Goal: Transaction & Acquisition: Purchase product/service

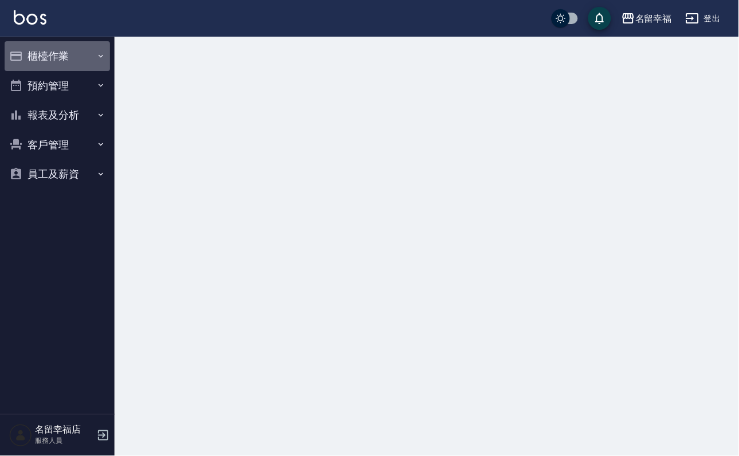
click at [75, 62] on button "櫃檯作業" at bounding box center [57, 56] width 105 height 30
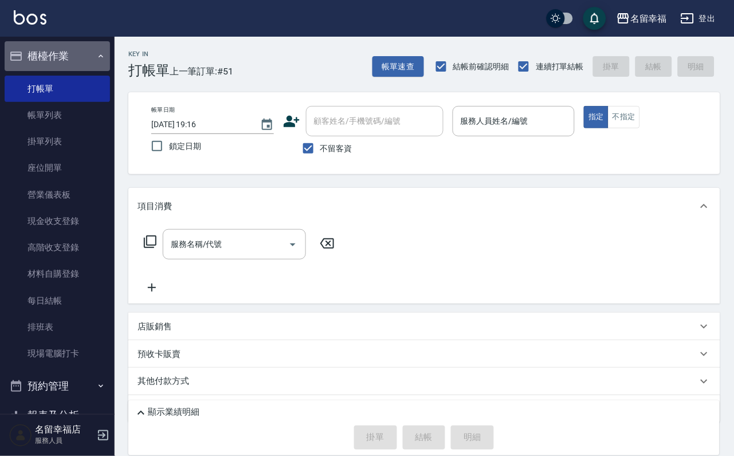
click at [68, 62] on button "櫃檯作業" at bounding box center [57, 56] width 105 height 30
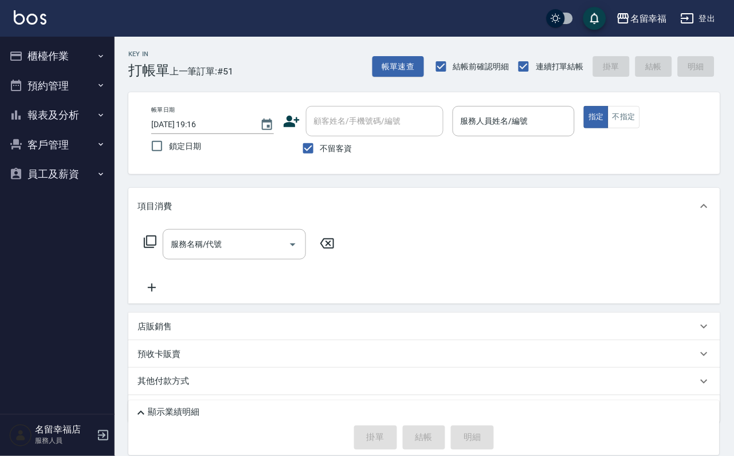
click at [68, 62] on button "櫃檯作業" at bounding box center [57, 56] width 105 height 30
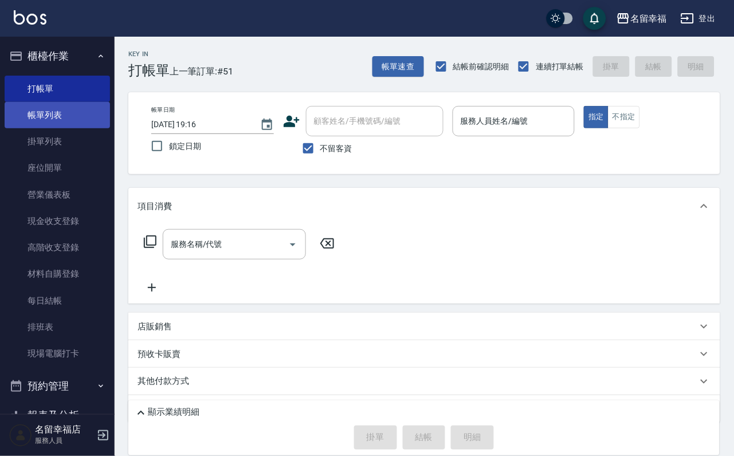
click at [73, 120] on link "帳單列表" at bounding box center [57, 115] width 105 height 26
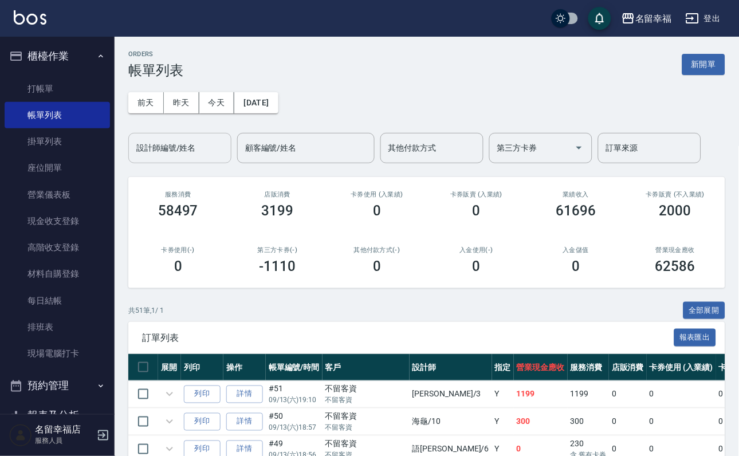
click at [210, 152] on input "設計師編號/姓名" at bounding box center [179, 148] width 93 height 20
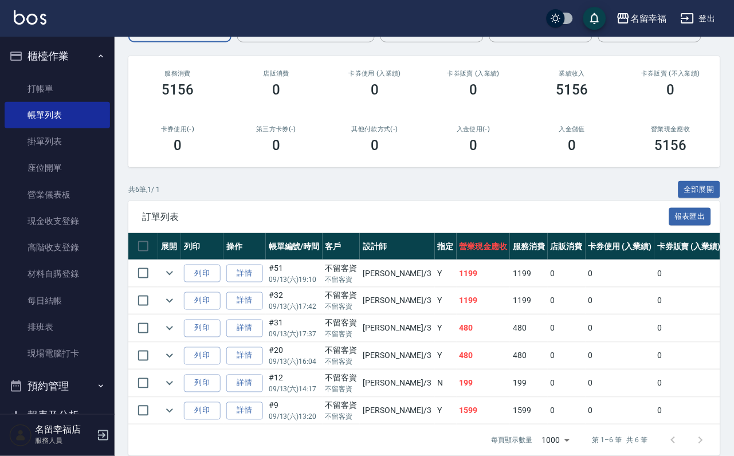
scroll to position [241, 0]
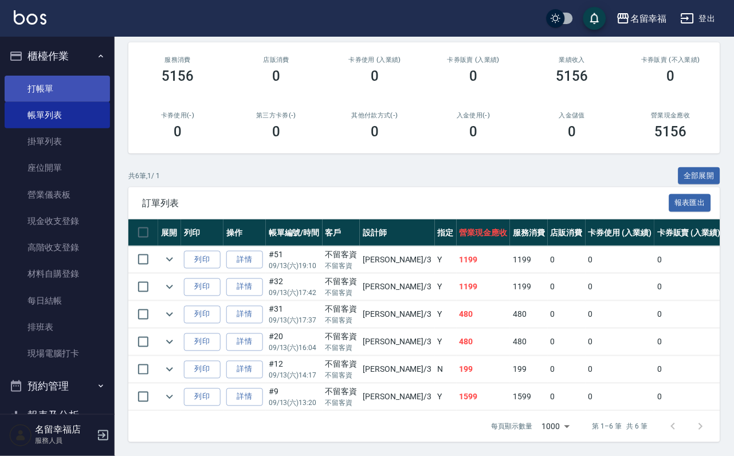
type input "[PERSON_NAME]-3"
click at [54, 92] on link "打帳單" at bounding box center [57, 89] width 105 height 26
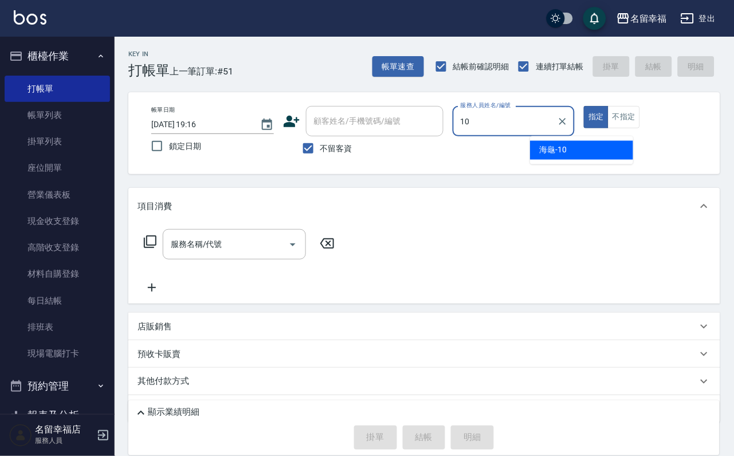
type input "海龜-10"
type button "true"
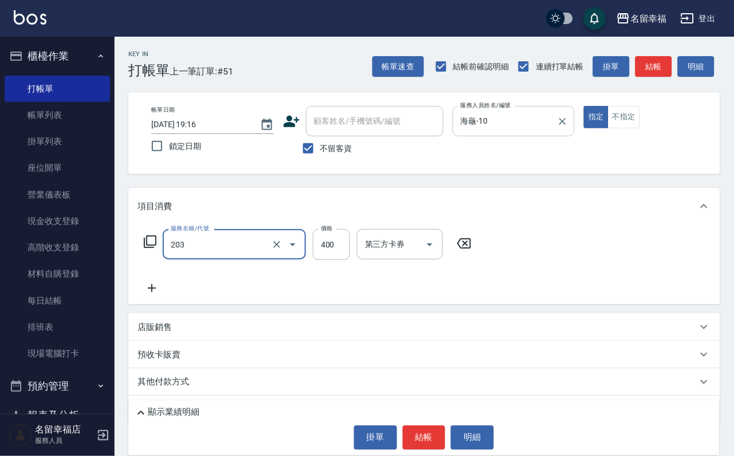
type input "指定單剪(203)"
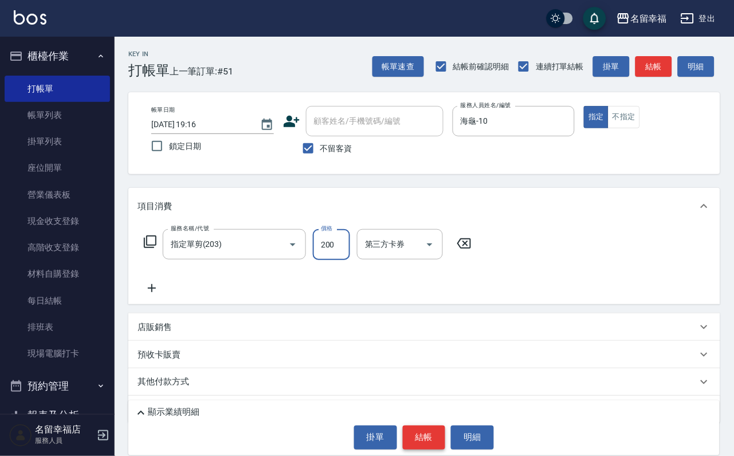
type input "200"
click at [427, 428] on button "結帳" at bounding box center [424, 438] width 43 height 24
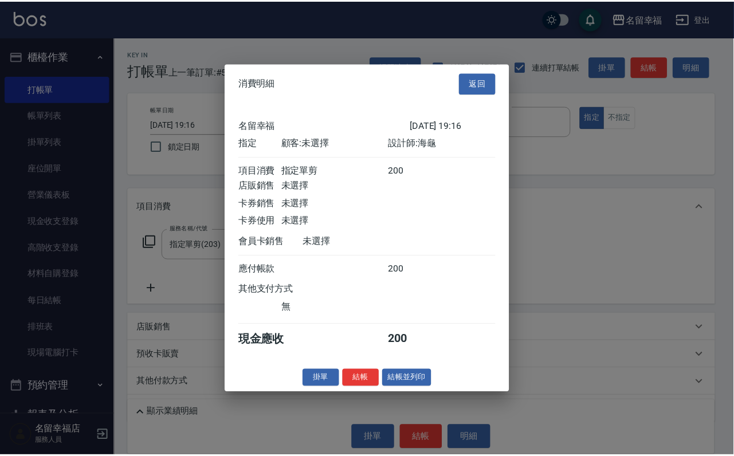
scroll to position [141, 0]
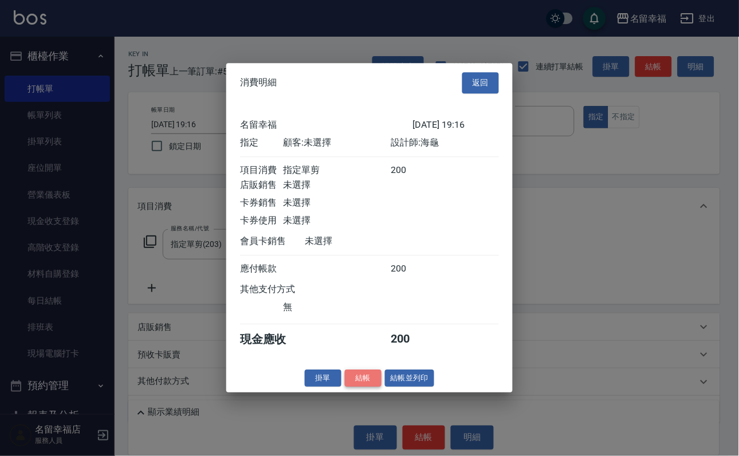
click at [359, 387] on button "結帳" at bounding box center [363, 378] width 37 height 18
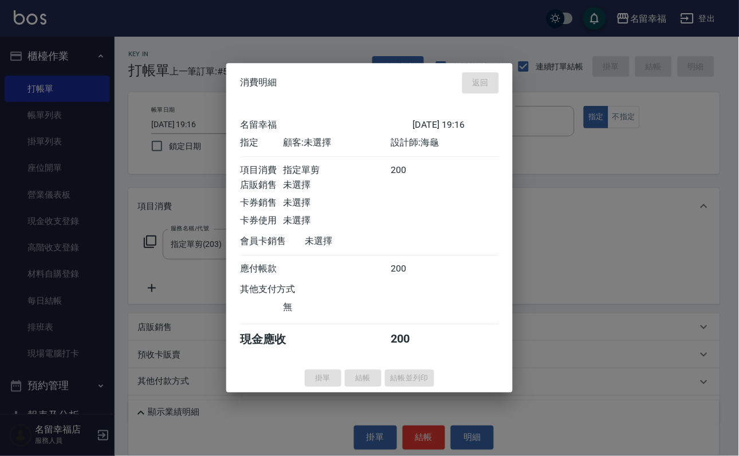
type input "[DATE] 19:17"
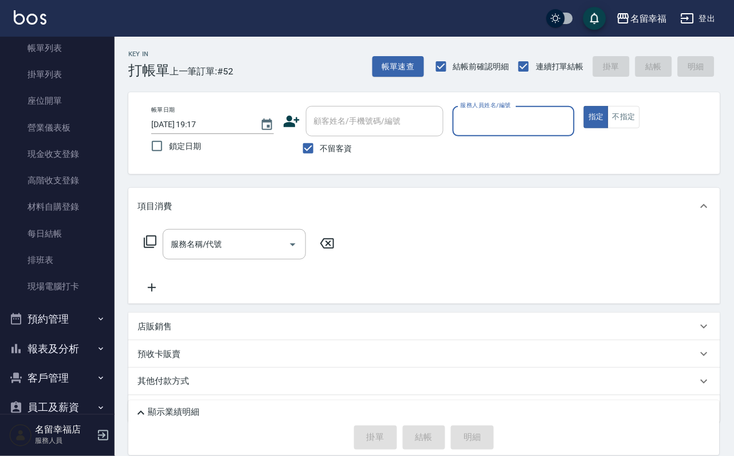
scroll to position [131, 0]
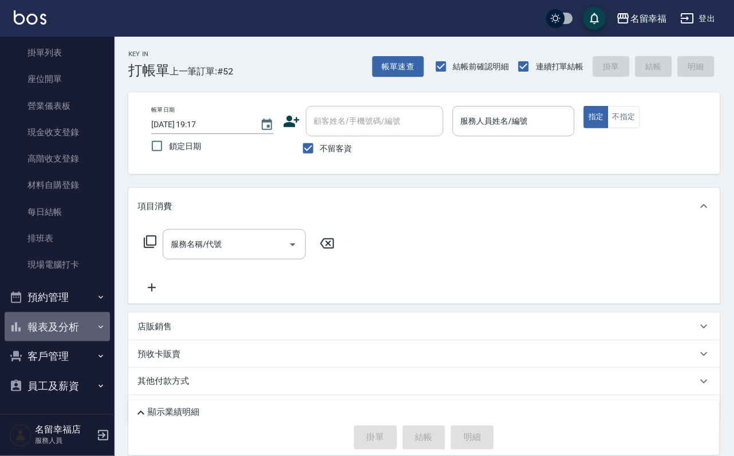
click at [65, 317] on button "報表及分析" at bounding box center [57, 327] width 105 height 30
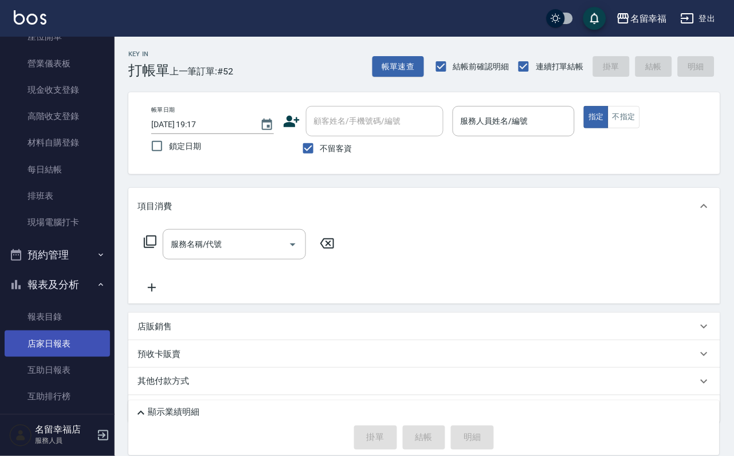
click at [65, 357] on link "店家日報表" at bounding box center [57, 343] width 105 height 26
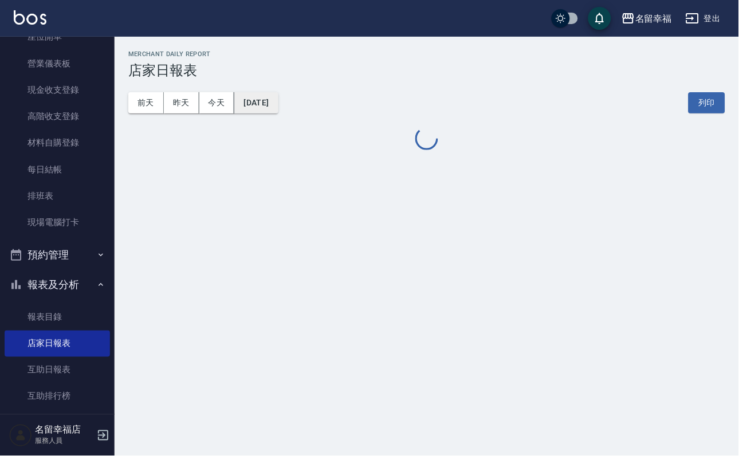
click at [278, 105] on button "[DATE]" at bounding box center [256, 102] width 44 height 21
click at [278, 106] on button "[DATE]" at bounding box center [256, 102] width 44 height 21
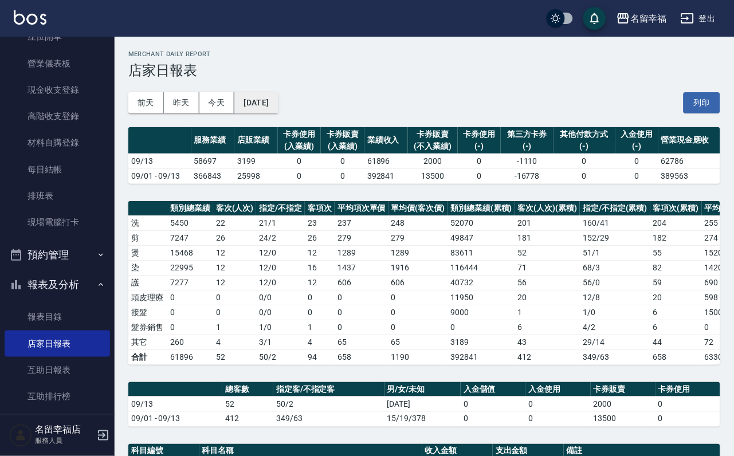
click at [267, 108] on button "[DATE]" at bounding box center [256, 102] width 44 height 21
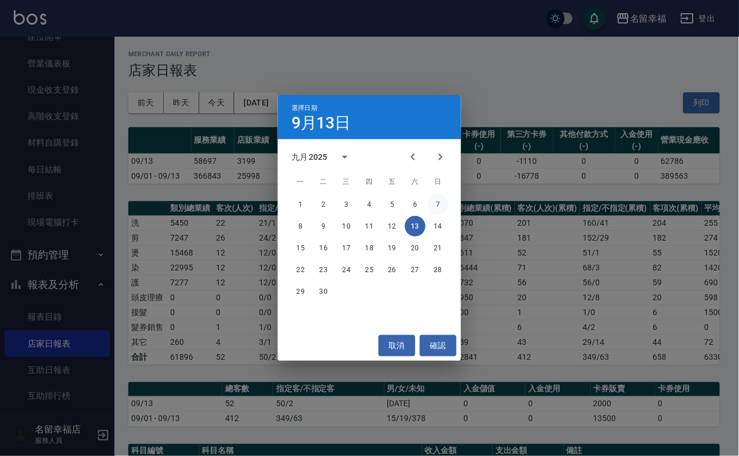
click at [438, 203] on button "7" at bounding box center [438, 204] width 21 height 21
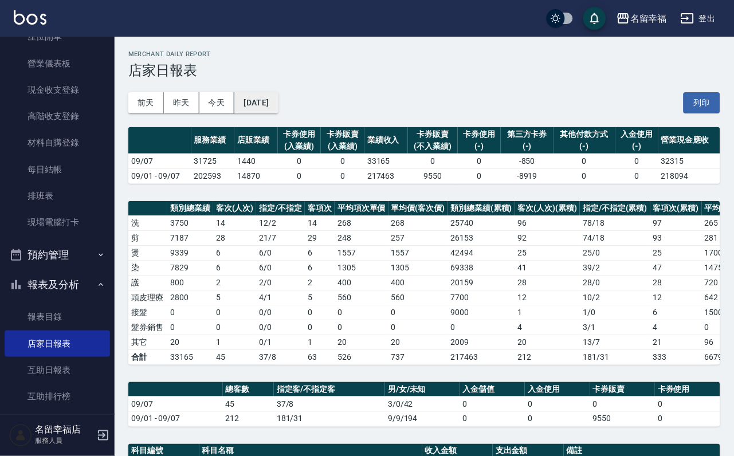
click at [278, 101] on button "[DATE]" at bounding box center [256, 102] width 44 height 21
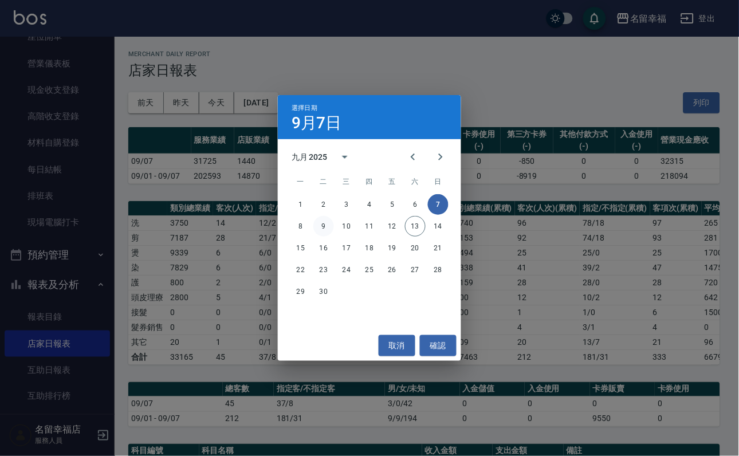
click at [327, 222] on button "9" at bounding box center [323, 226] width 21 height 21
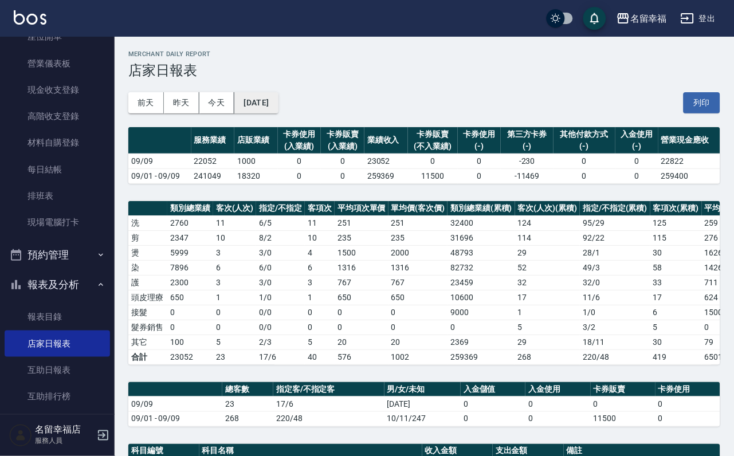
click at [278, 113] on button "[DATE]" at bounding box center [256, 102] width 44 height 21
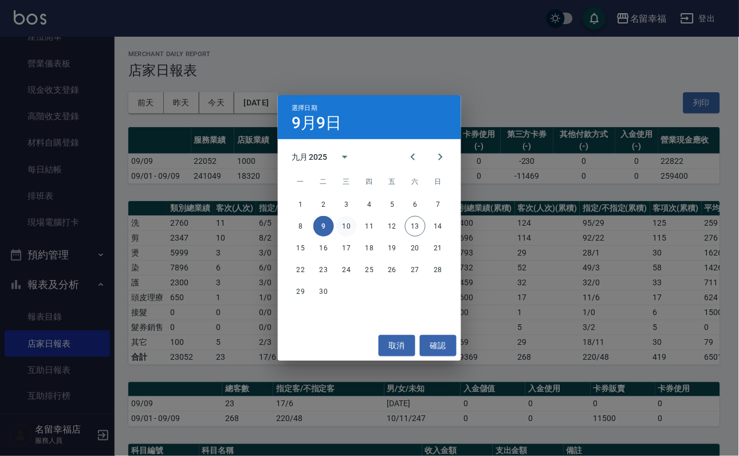
click at [354, 223] on button "10" at bounding box center [346, 226] width 21 height 21
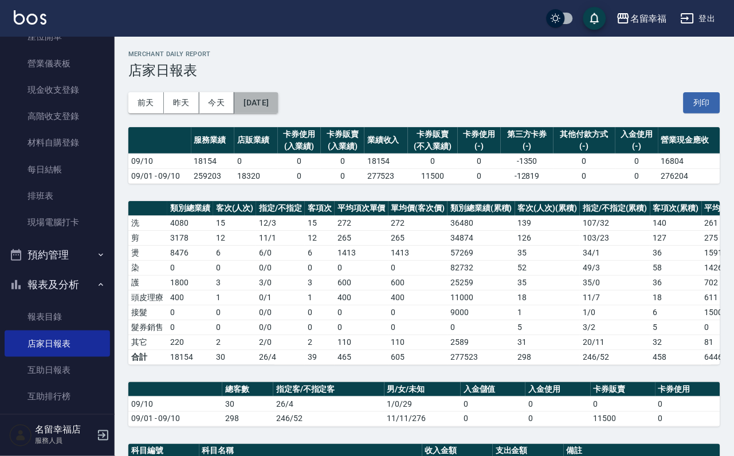
click at [278, 104] on button "[DATE]" at bounding box center [256, 102] width 44 height 21
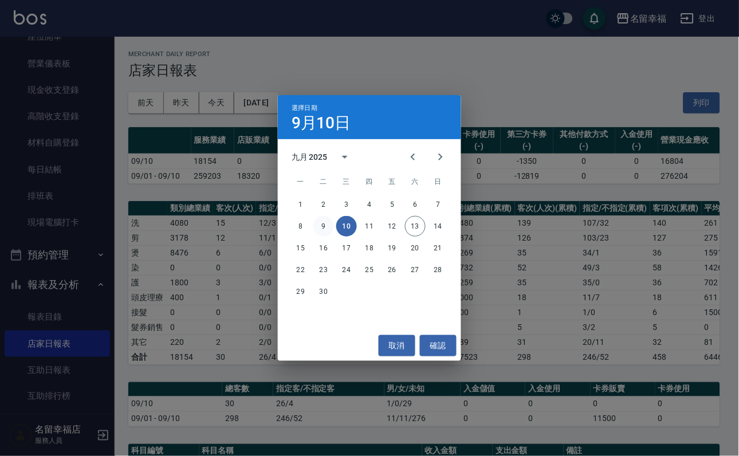
click at [314, 225] on button "9" at bounding box center [323, 226] width 21 height 21
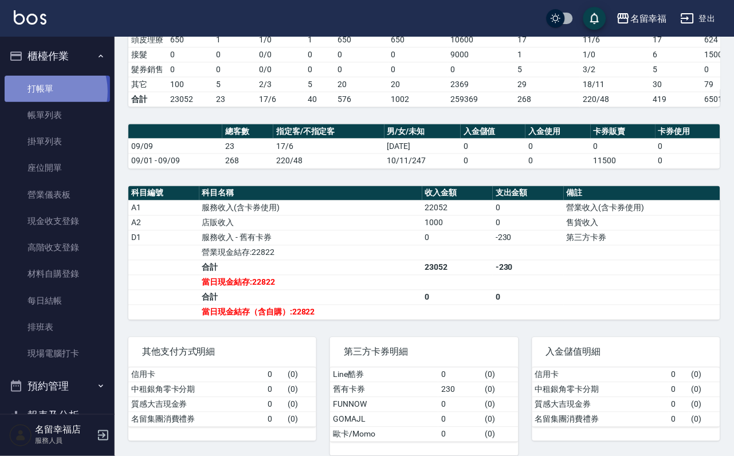
click at [42, 96] on link "打帳單" at bounding box center [57, 89] width 105 height 26
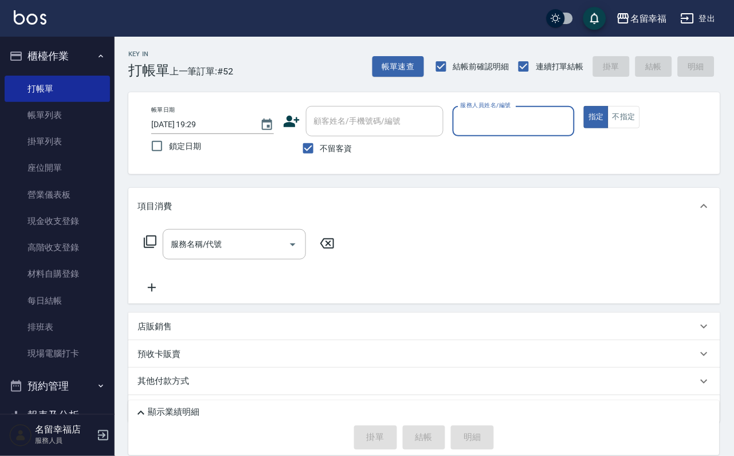
click at [570, 120] on input "服務人員姓名/編號" at bounding box center [514, 121] width 112 height 20
type input "[PERSON_NAME]-3"
type button "true"
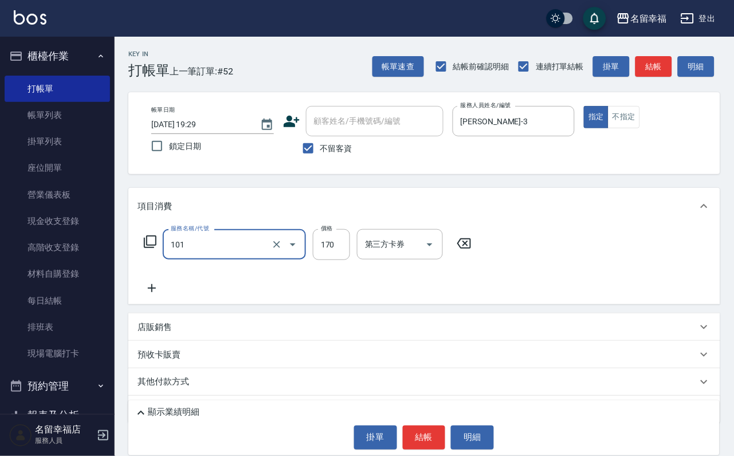
type input "洗髮(101)"
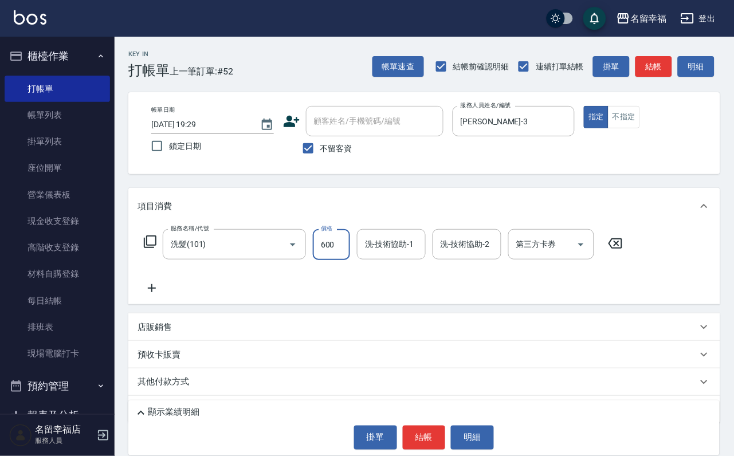
type input "600"
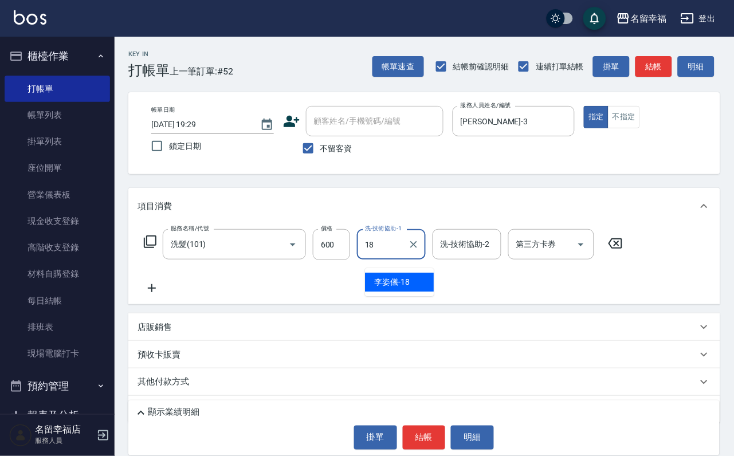
type input "[PERSON_NAME]-18"
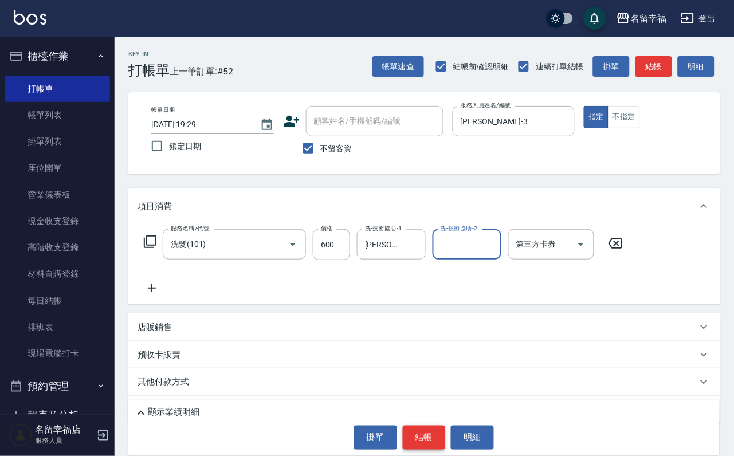
click at [405, 430] on button "結帳" at bounding box center [424, 438] width 43 height 24
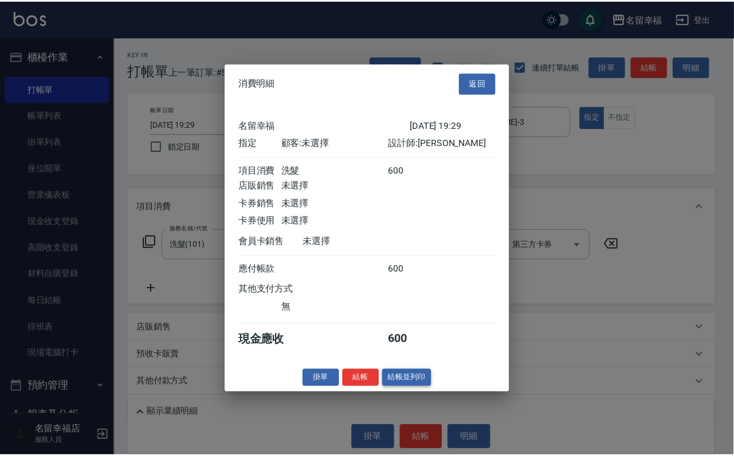
scroll to position [141, 0]
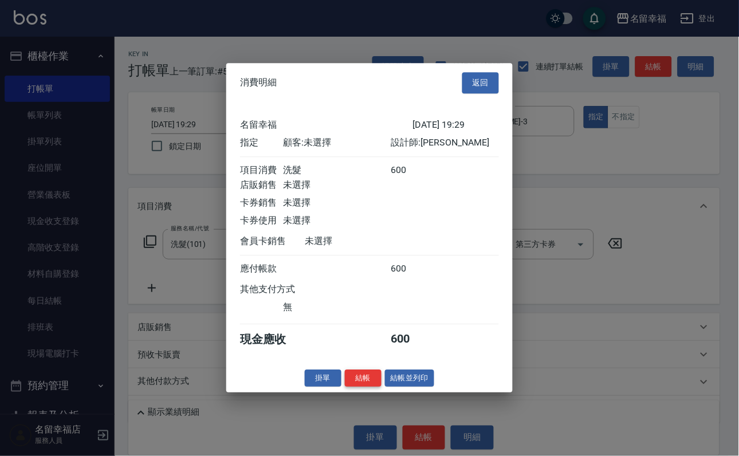
click at [347, 387] on button "結帳" at bounding box center [363, 378] width 37 height 18
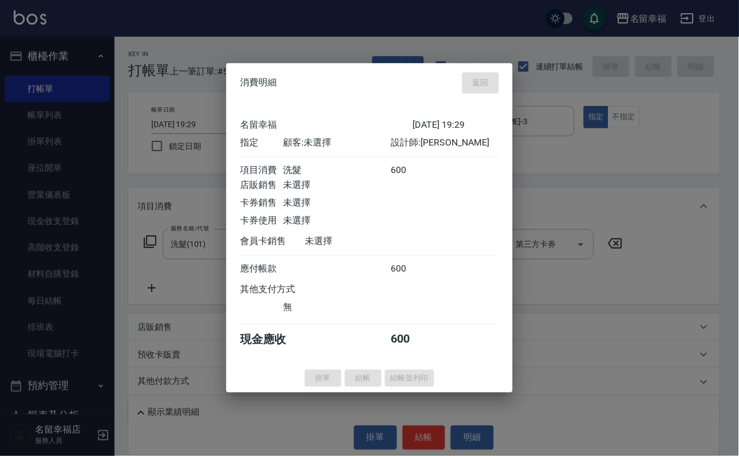
type input "[DATE] 19:30"
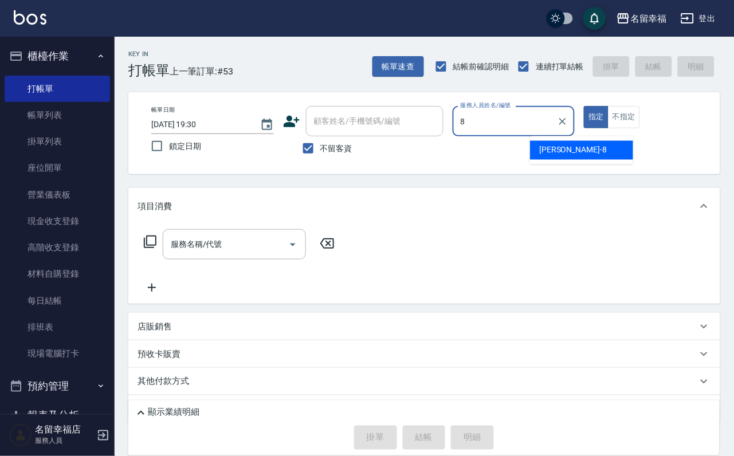
type input "[PERSON_NAME]-8"
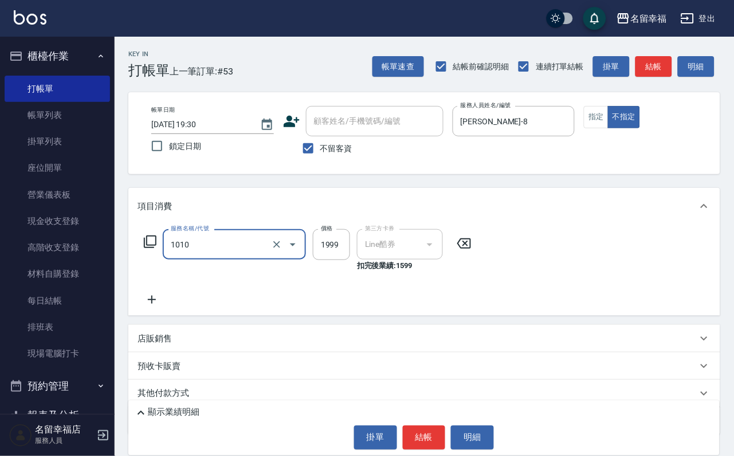
type input "質感離子燙/不含剪髮(1010)"
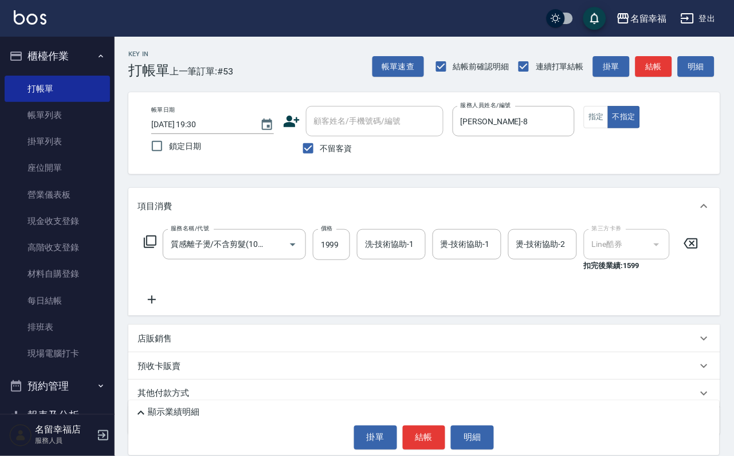
scroll to position [0, 0]
click at [683, 255] on div "服務名稱/代號 質感離子燙/不含剪髮(1010) 服務名稱/代號 價格 1999 價格 洗-技術協助-1 洗-技術協助-1 燙-技術協助-1 燙-技術協助-1…" at bounding box center [421, 250] width 568 height 42
click at [695, 249] on icon at bounding box center [691, 243] width 14 height 10
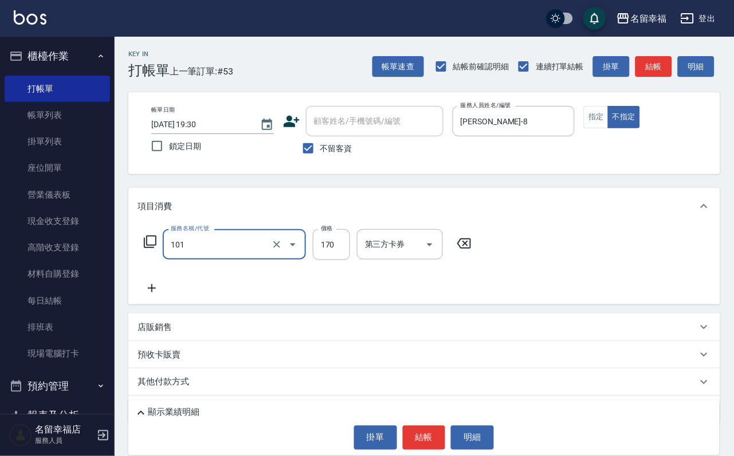
type input "洗髮(101)"
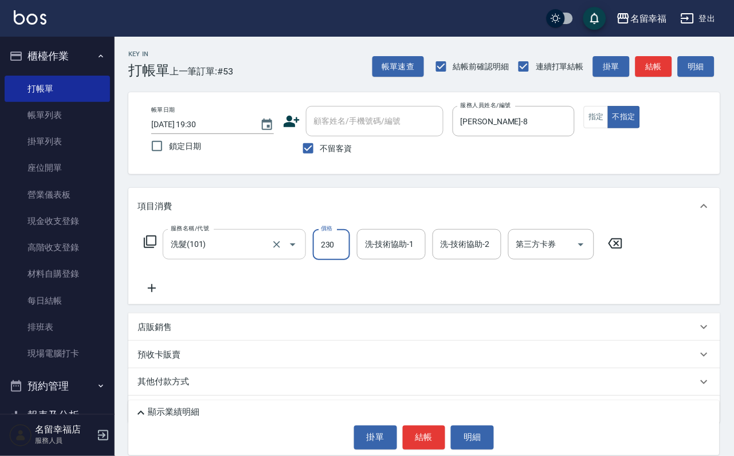
type input "230"
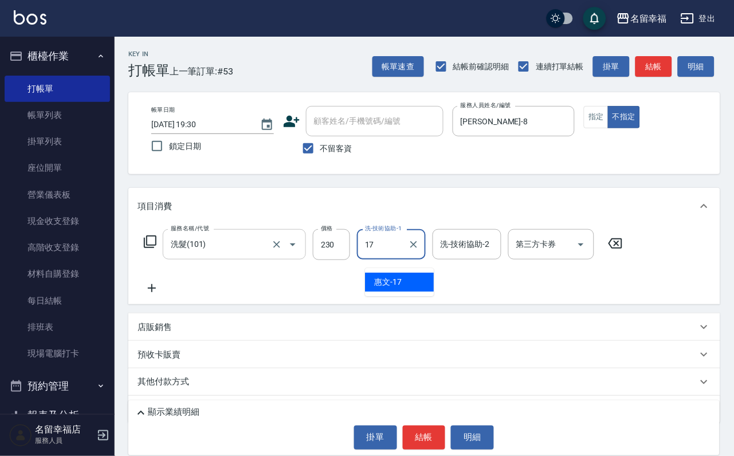
type input "惠文-17"
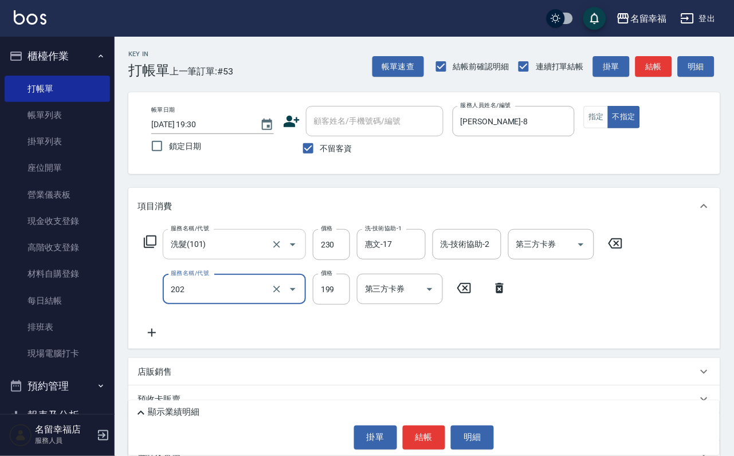
type input "不指定單剪(202)"
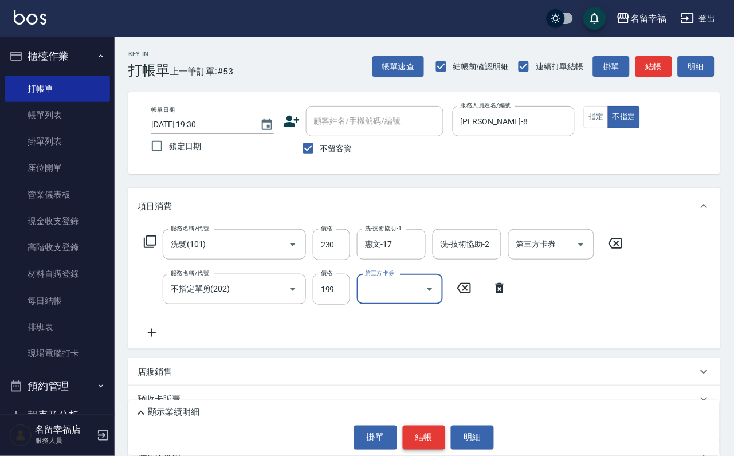
click at [428, 426] on button "結帳" at bounding box center [424, 438] width 43 height 24
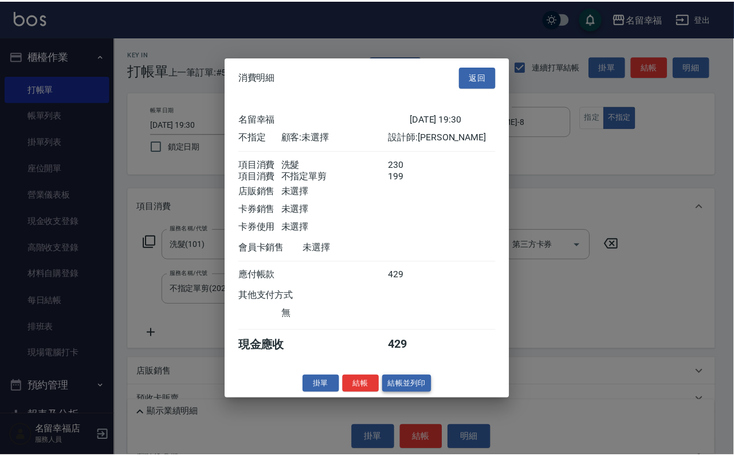
scroll to position [206, 0]
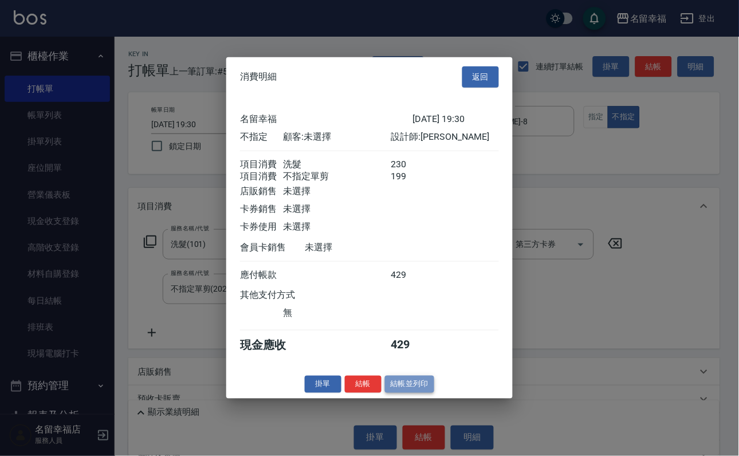
click at [413, 393] on button "結帳並列印" at bounding box center [410, 384] width 50 height 18
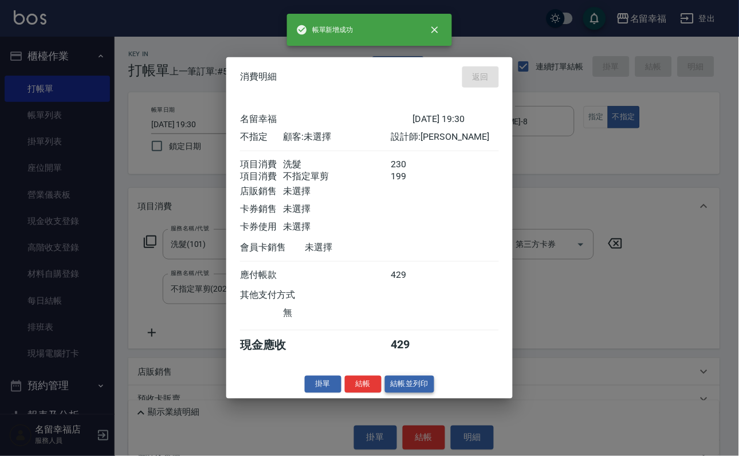
type input "[DATE] 19:34"
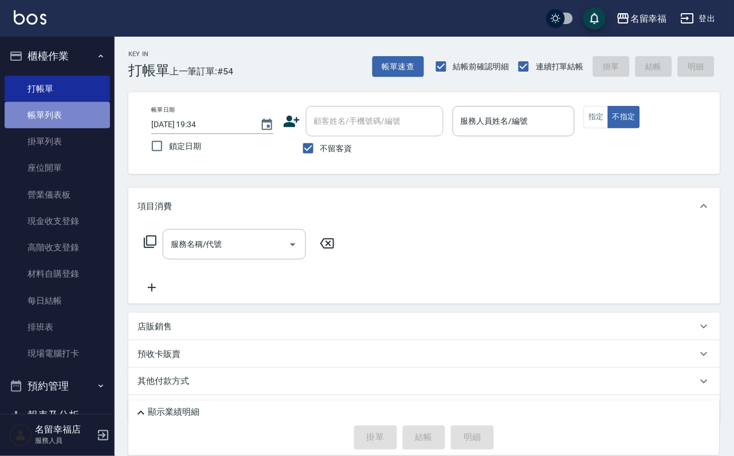
click at [88, 121] on link "帳單列表" at bounding box center [57, 115] width 105 height 26
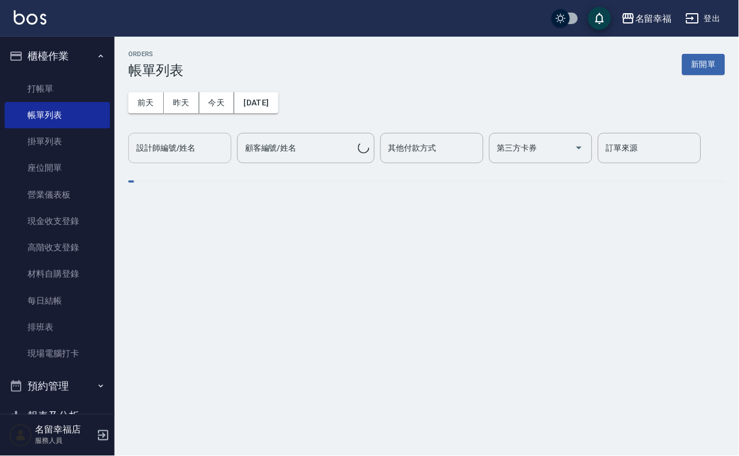
click at [225, 149] on input "設計師編號/姓名" at bounding box center [179, 148] width 93 height 20
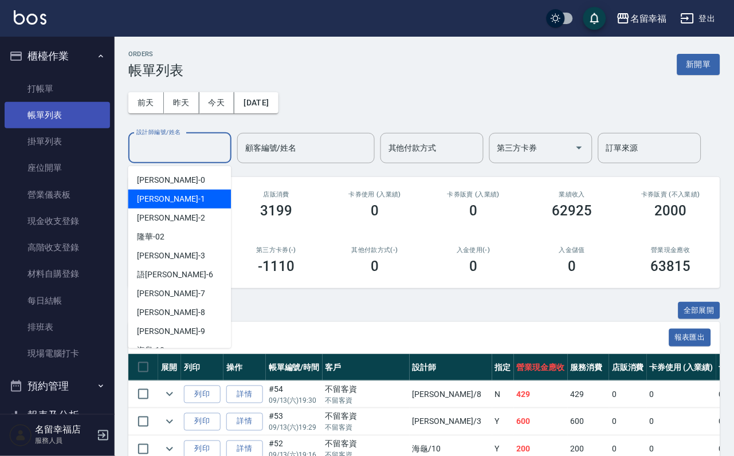
click at [23, 110] on link "帳單列表" at bounding box center [57, 115] width 105 height 26
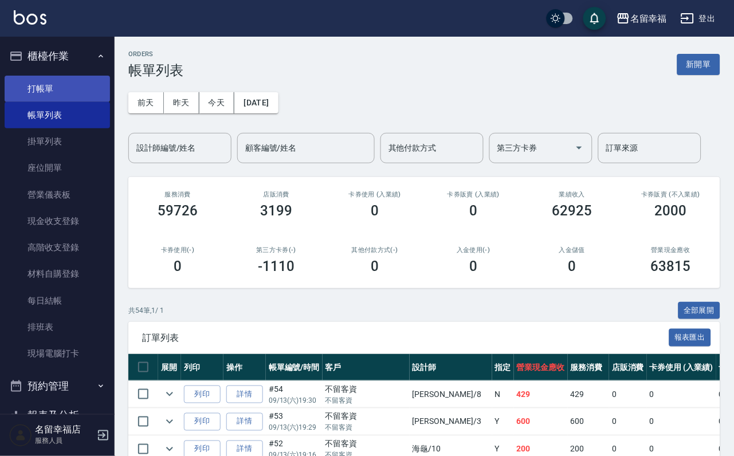
click at [25, 102] on link "打帳單" at bounding box center [57, 89] width 105 height 26
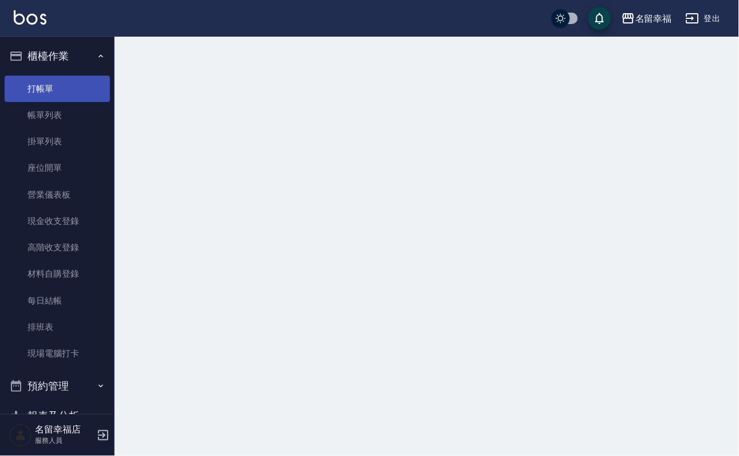
click at [27, 100] on link "打帳單" at bounding box center [57, 89] width 105 height 26
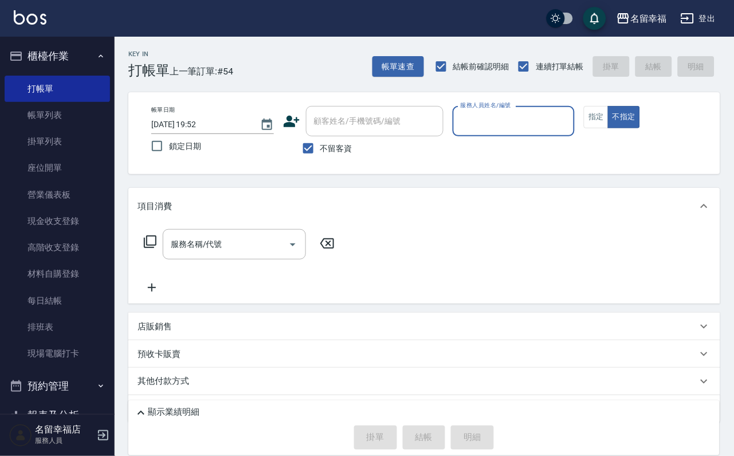
click at [570, 119] on input "服務人員姓名/編號" at bounding box center [514, 121] width 112 height 20
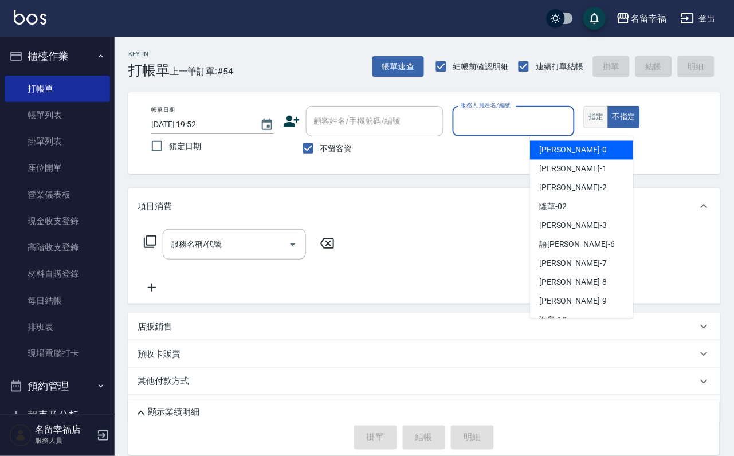
click at [608, 128] on button "指定" at bounding box center [596, 117] width 25 height 22
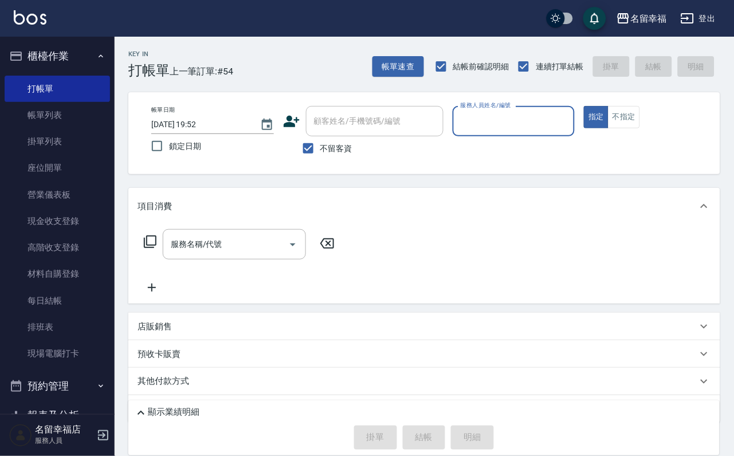
click at [570, 126] on input "服務人員姓名/編號" at bounding box center [514, 121] width 112 height 20
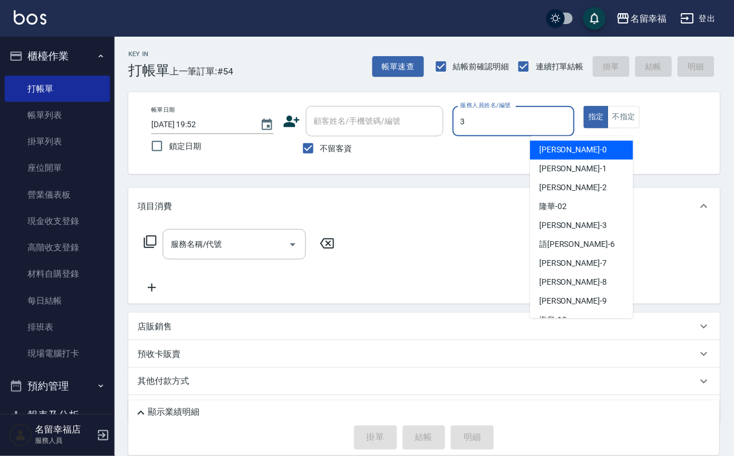
type input "[PERSON_NAME]-3"
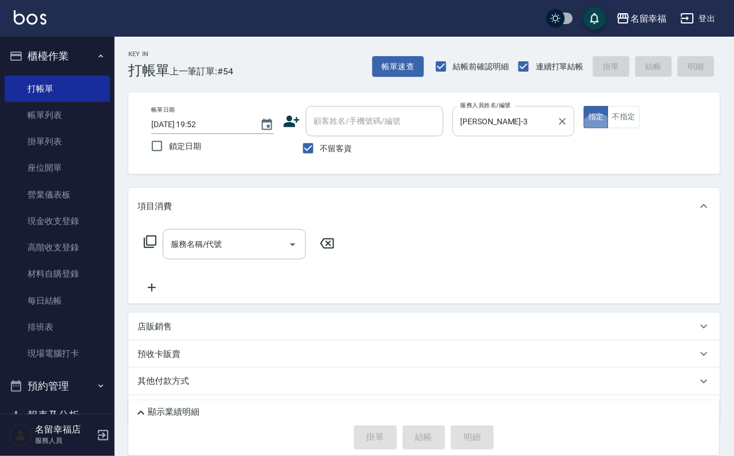
type button "true"
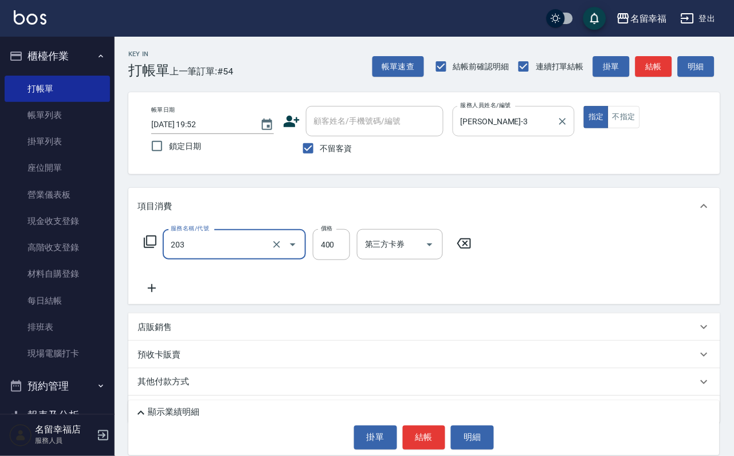
type input "指定單剪(203)"
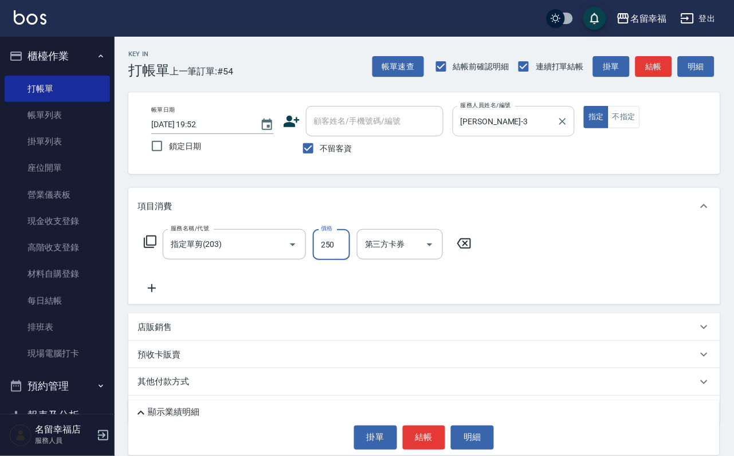
type input "250"
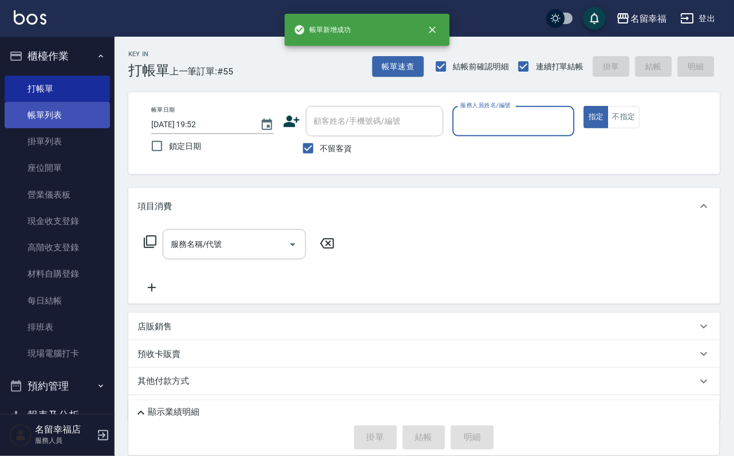
click at [74, 115] on link "帳單列表" at bounding box center [57, 115] width 105 height 26
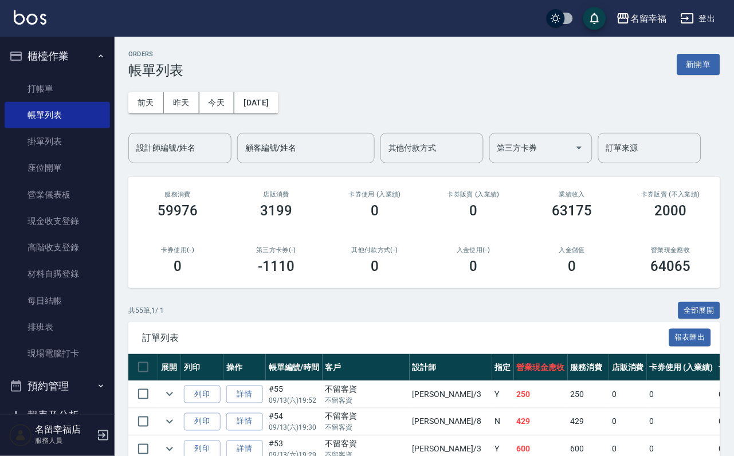
click at [180, 147] on input "設計師編號/姓名" at bounding box center [179, 148] width 93 height 20
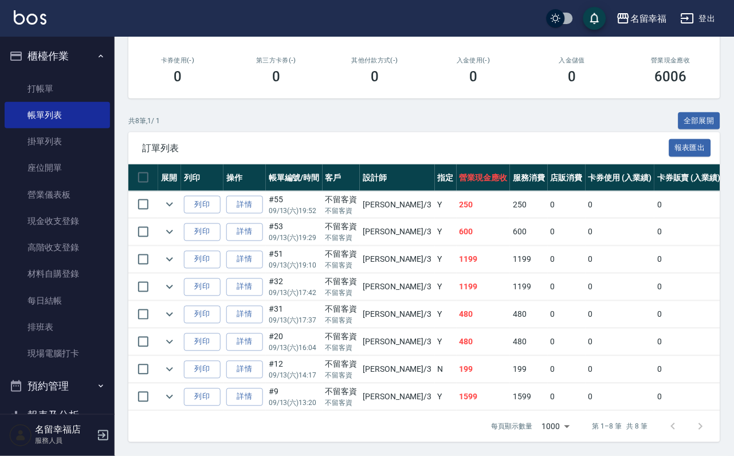
scroll to position [313, 0]
type input "[PERSON_NAME]-3"
click at [50, 79] on link "打帳單" at bounding box center [57, 89] width 105 height 26
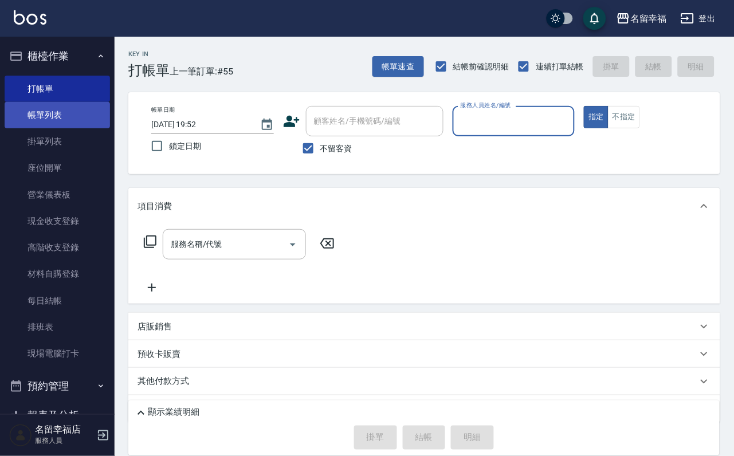
click at [68, 127] on link "帳單列表" at bounding box center [57, 115] width 105 height 26
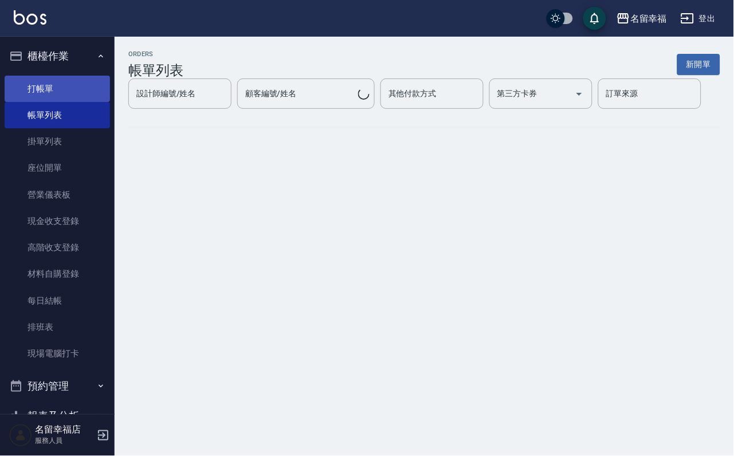
click at [70, 113] on link "帳單列表" at bounding box center [57, 115] width 105 height 26
click at [70, 85] on link "打帳單" at bounding box center [57, 89] width 105 height 26
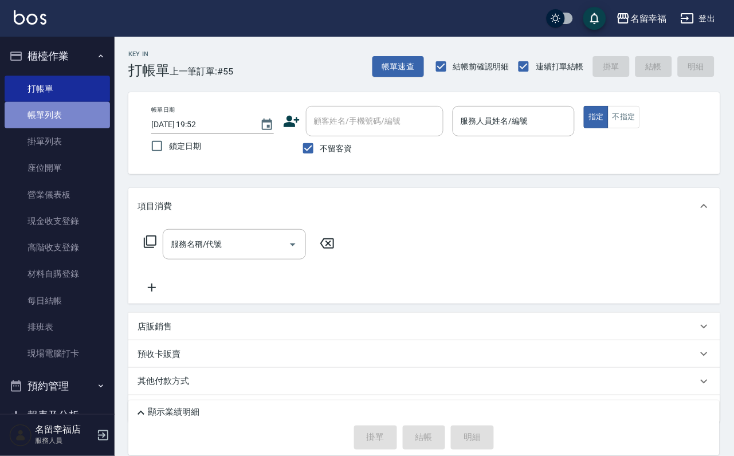
click at [81, 115] on link "帳單列表" at bounding box center [57, 115] width 105 height 26
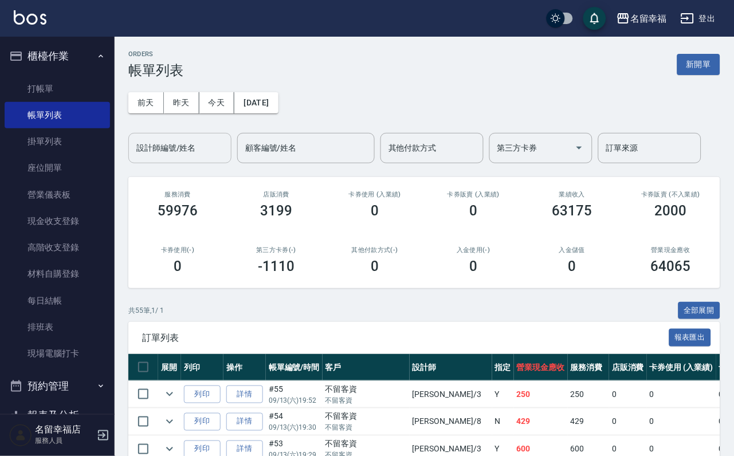
click at [184, 147] on input "設計師編號/姓名" at bounding box center [179, 148] width 93 height 20
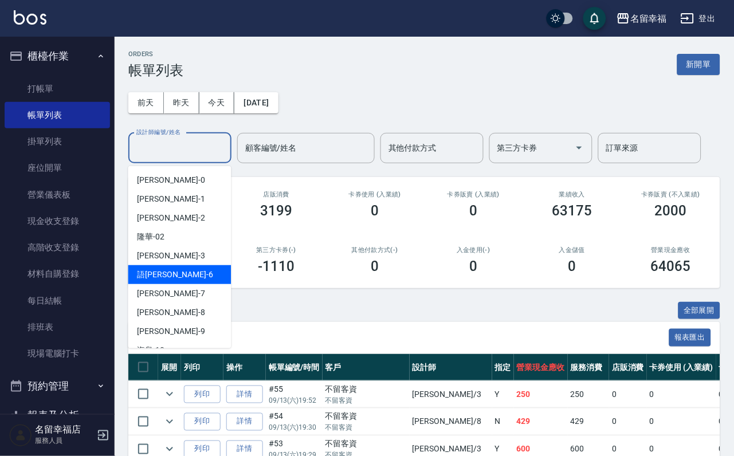
click at [172, 277] on div "語[PERSON_NAME] -6" at bounding box center [179, 274] width 103 height 19
type input "語[PERSON_NAME]-6"
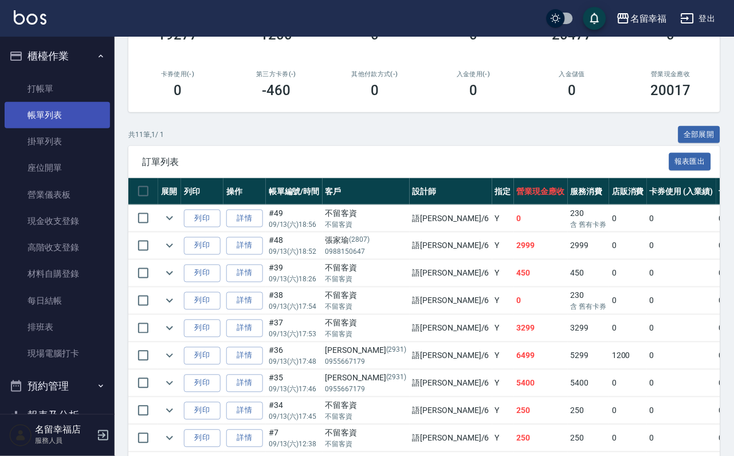
scroll to position [86, 0]
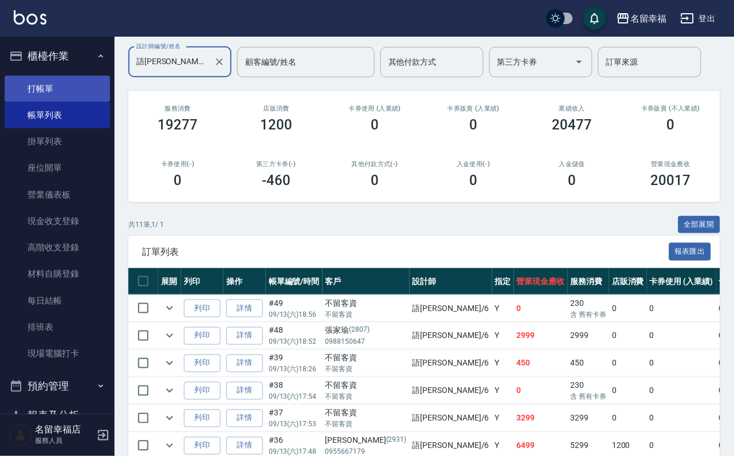
click at [21, 82] on link "打帳單" at bounding box center [57, 89] width 105 height 26
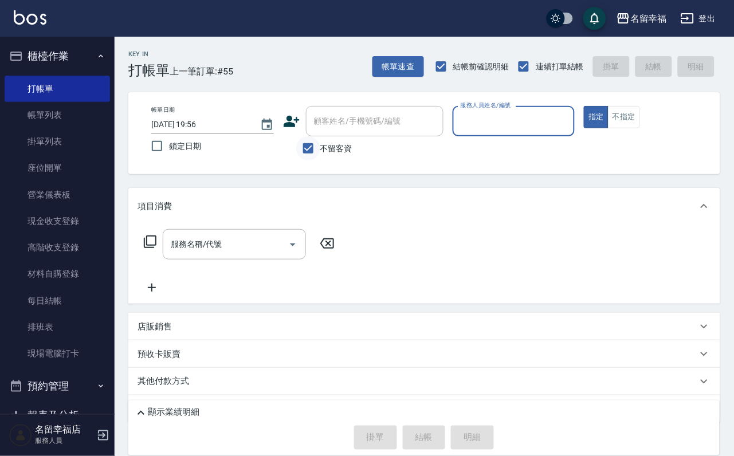
click at [320, 148] on input "不留客資" at bounding box center [308, 148] width 24 height 24
checkbox input "false"
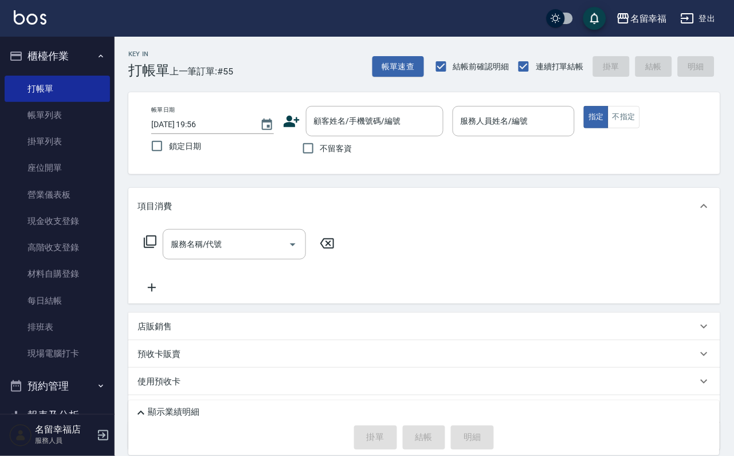
click at [284, 126] on icon at bounding box center [292, 121] width 16 height 11
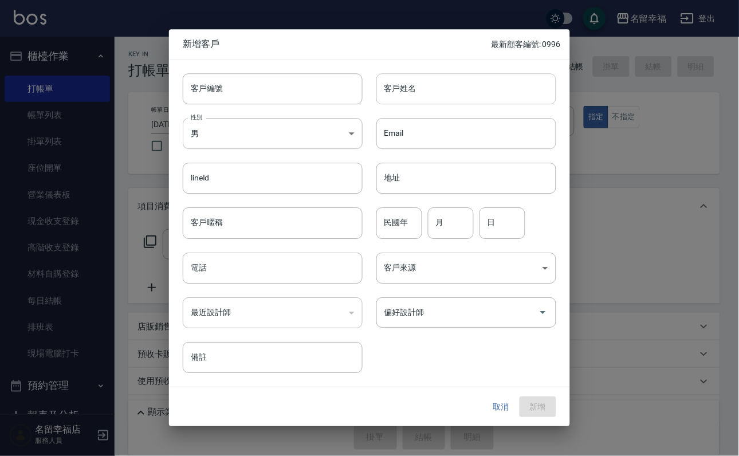
click at [418, 90] on input "客戶姓名" at bounding box center [466, 88] width 180 height 31
type input "[PERSON_NAME]"
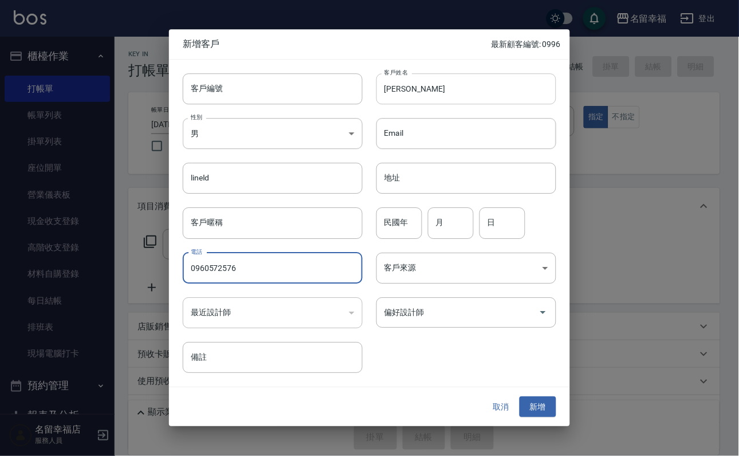
type input "0960572576"
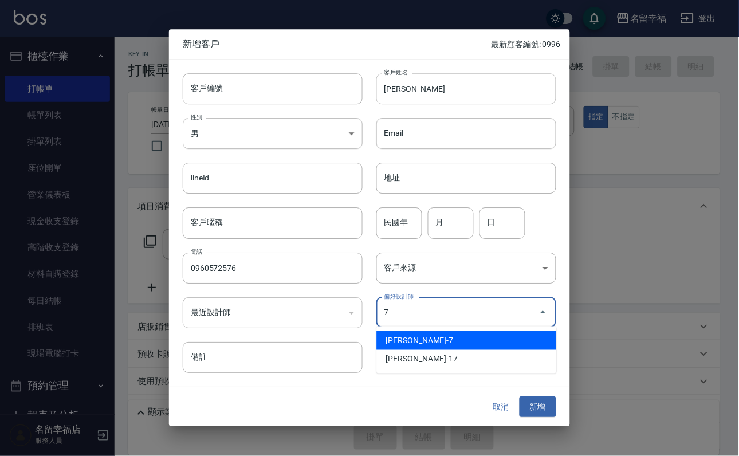
type input "張家瑜"
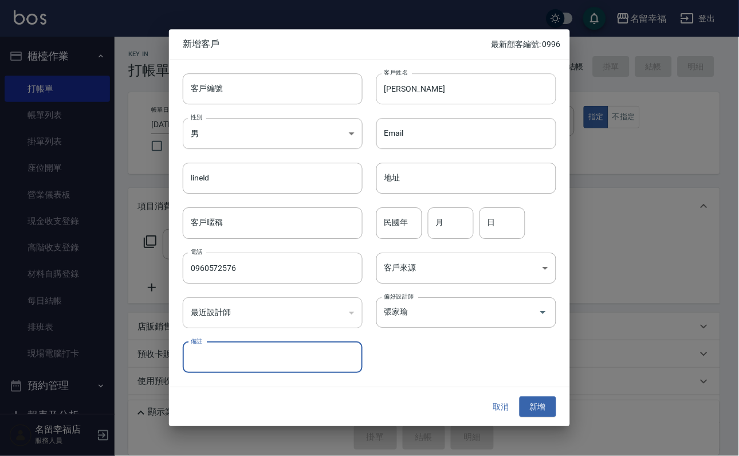
click at [520, 396] on button "新增" at bounding box center [538, 406] width 37 height 21
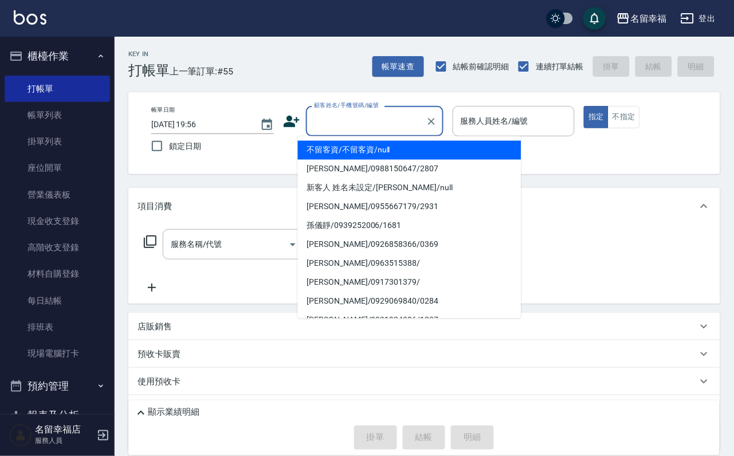
click at [421, 114] on input "顧客姓名/手機號碼/編號" at bounding box center [366, 121] width 110 height 20
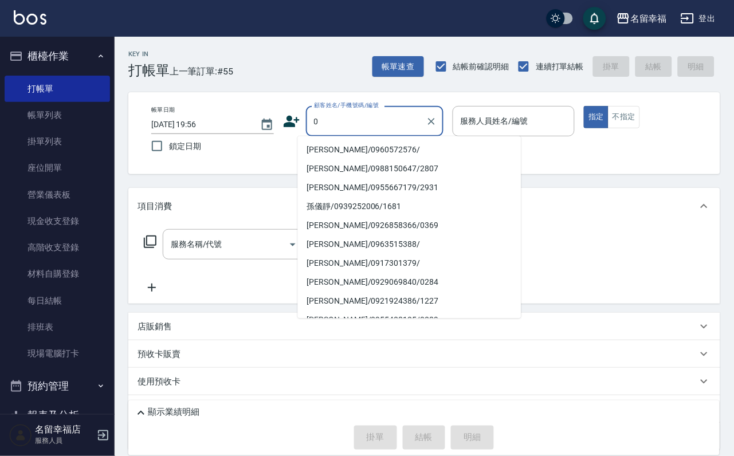
click at [427, 145] on li "[PERSON_NAME]/0960572576/" at bounding box center [409, 150] width 223 height 19
type input "[PERSON_NAME]/0960572576/"
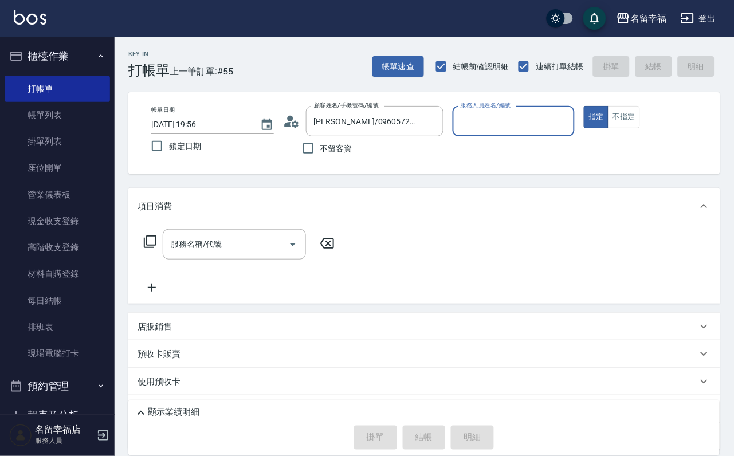
type input "[PERSON_NAME]-7"
click at [230, 258] on div "服務名稱/代號 服務名稱/代號" at bounding box center [234, 244] width 143 height 30
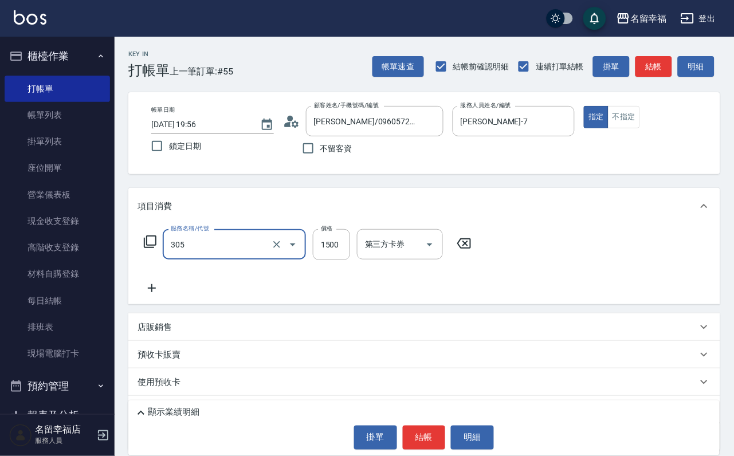
type input "設計燙髮1500(305)"
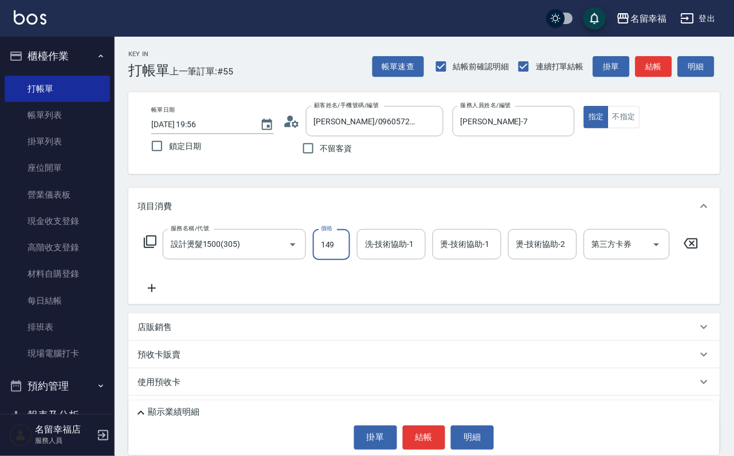
click at [336, 242] on input "149" at bounding box center [331, 244] width 37 height 31
type input "1499"
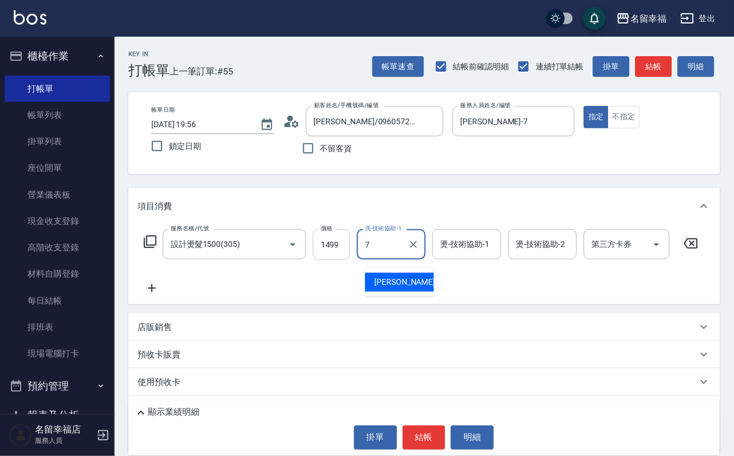
type input "[PERSON_NAME]-7"
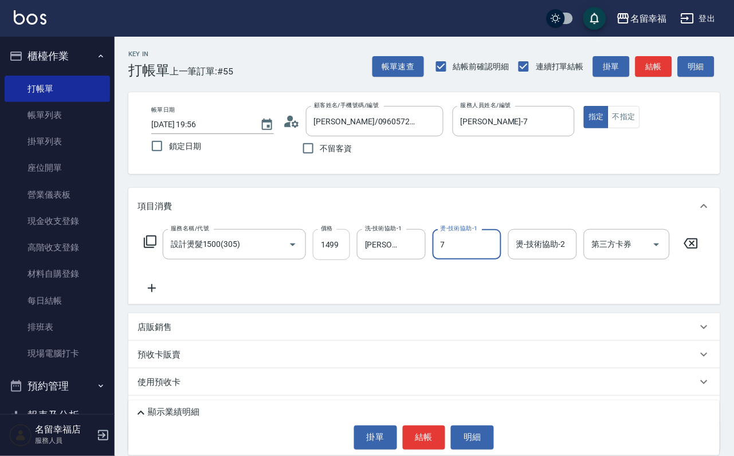
type input "[PERSON_NAME]-7"
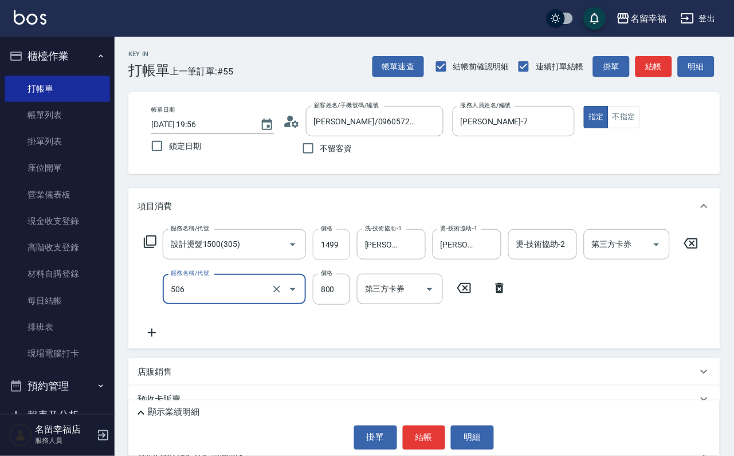
type input "日本松島再生髮敷護髮(506)"
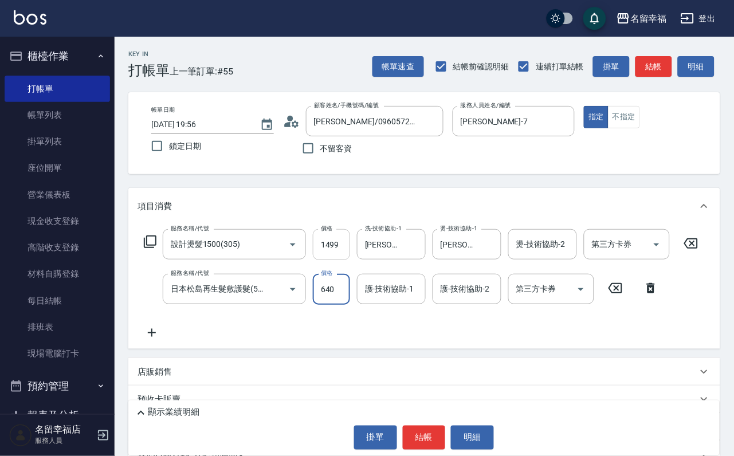
type input "640"
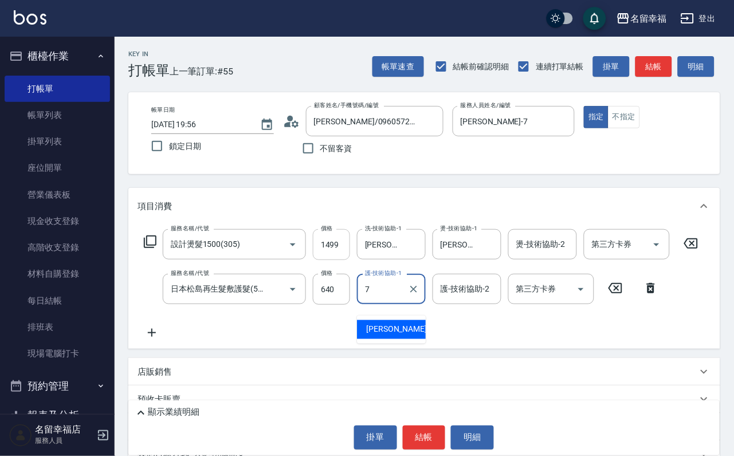
type input "[PERSON_NAME]-7"
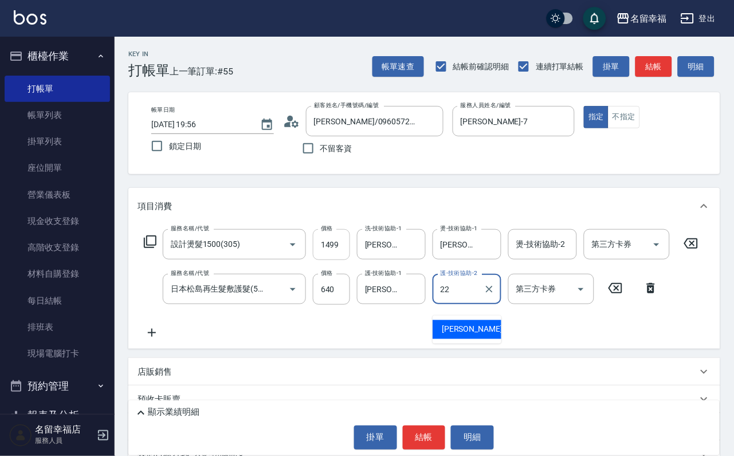
type input "2"
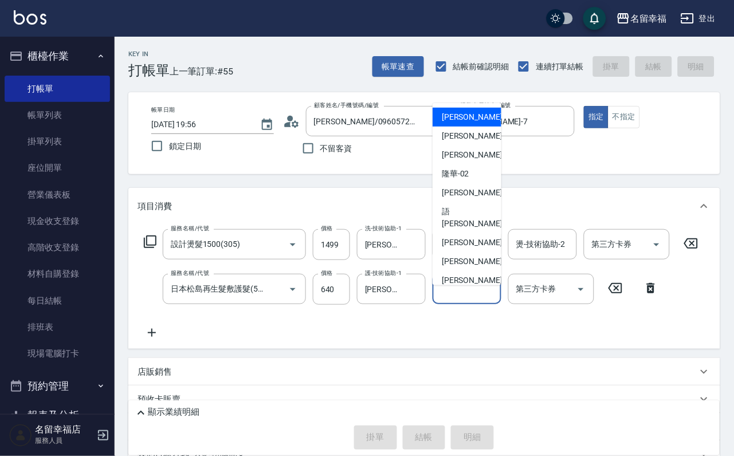
type input "[DATE] 20:00"
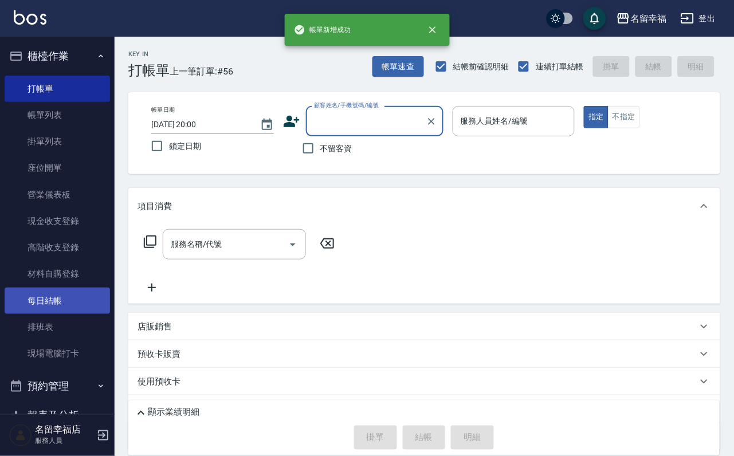
click at [50, 314] on link "每日結帳" at bounding box center [57, 301] width 105 height 26
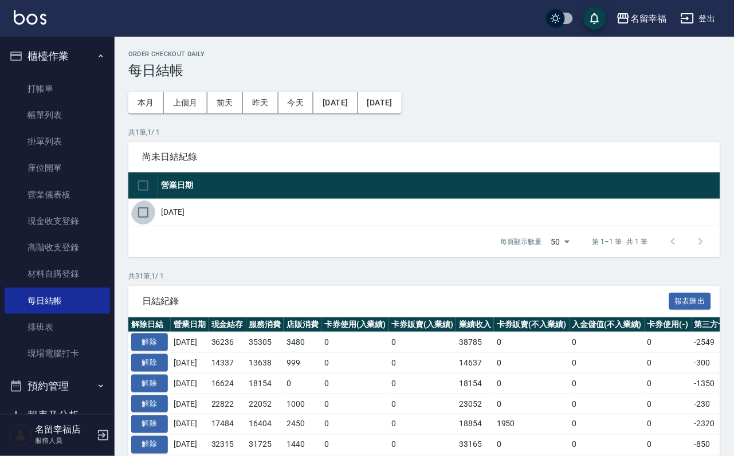
drag, startPoint x: 147, startPoint y: 222, endPoint x: 230, endPoint y: 279, distance: 100.9
click at [148, 223] on input "checkbox" at bounding box center [143, 212] width 24 height 24
checkbox input "true"
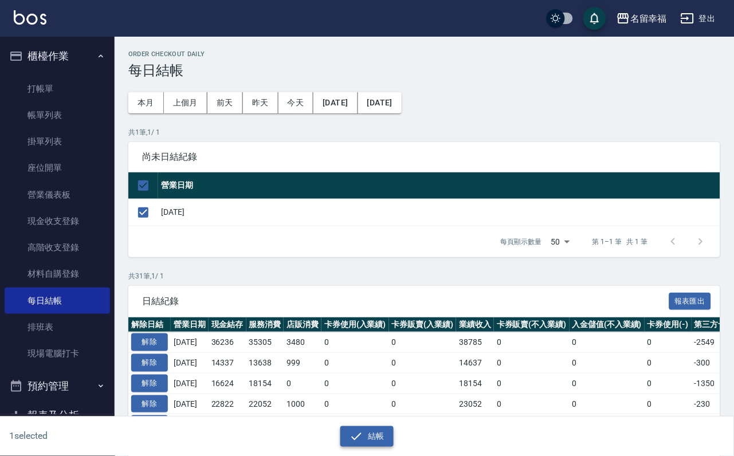
click at [387, 440] on button "結帳" at bounding box center [366, 436] width 53 height 21
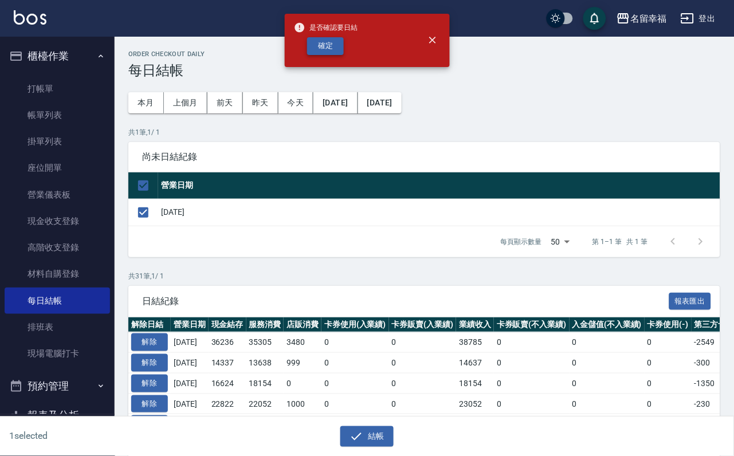
click at [326, 55] on button "確定" at bounding box center [325, 46] width 37 height 18
checkbox input "false"
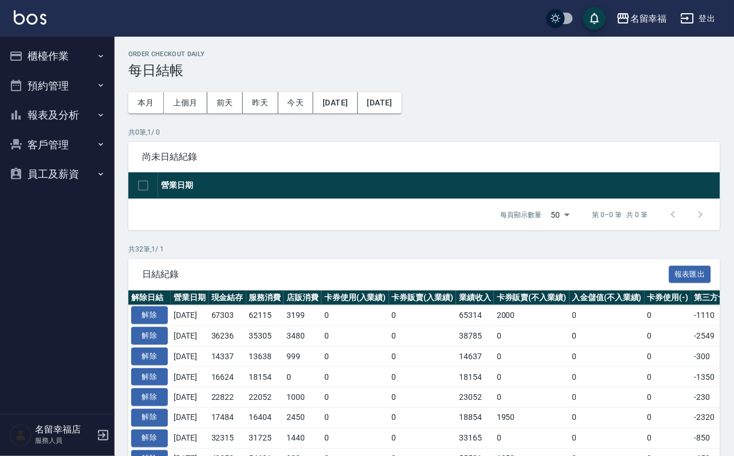
click at [60, 54] on button "櫃檯作業" at bounding box center [57, 56] width 105 height 30
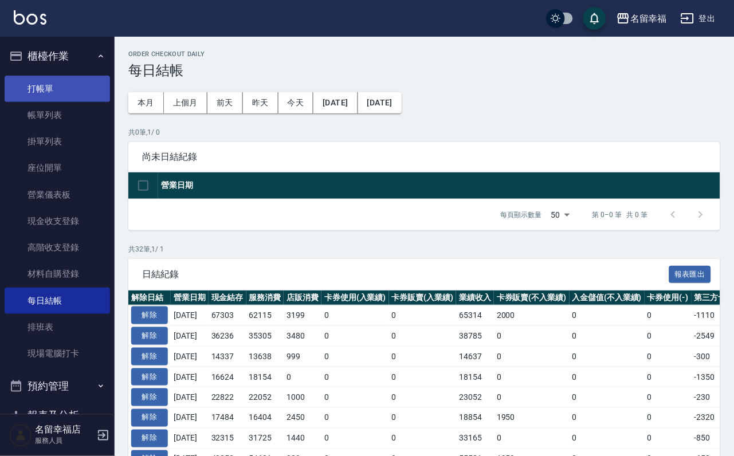
click at [54, 82] on link "打帳單" at bounding box center [57, 89] width 105 height 26
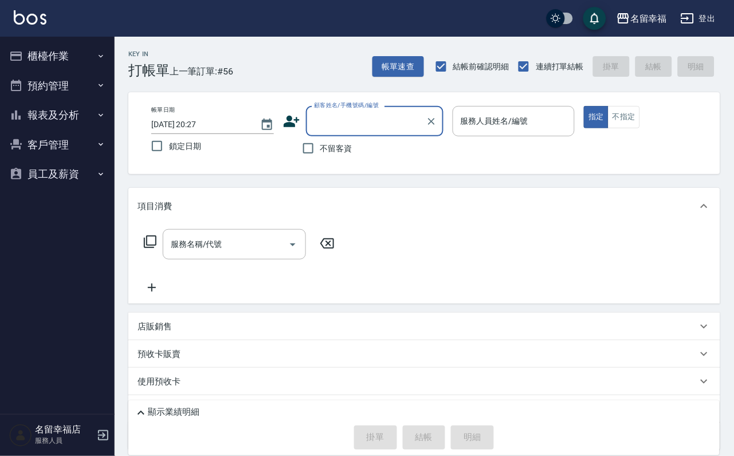
click at [61, 130] on button "報表及分析" at bounding box center [57, 115] width 105 height 30
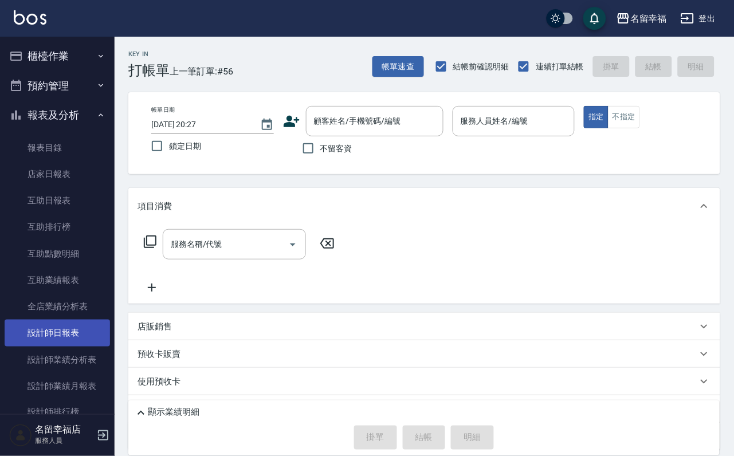
click at [69, 346] on link "設計師日報表" at bounding box center [57, 333] width 105 height 26
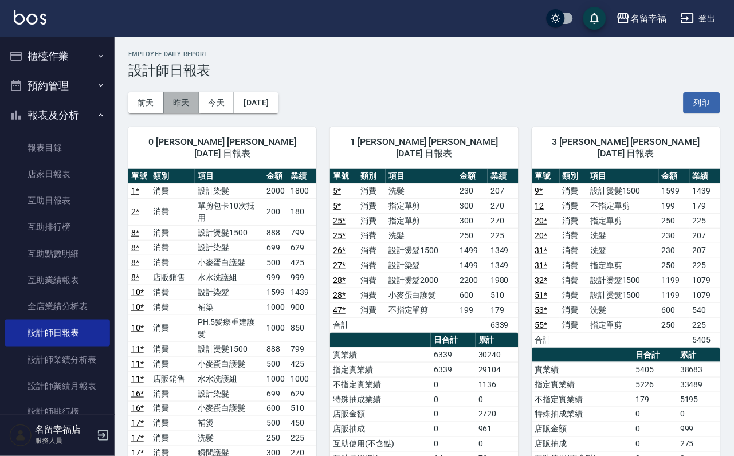
click at [186, 105] on button "昨天" at bounding box center [182, 102] width 36 height 21
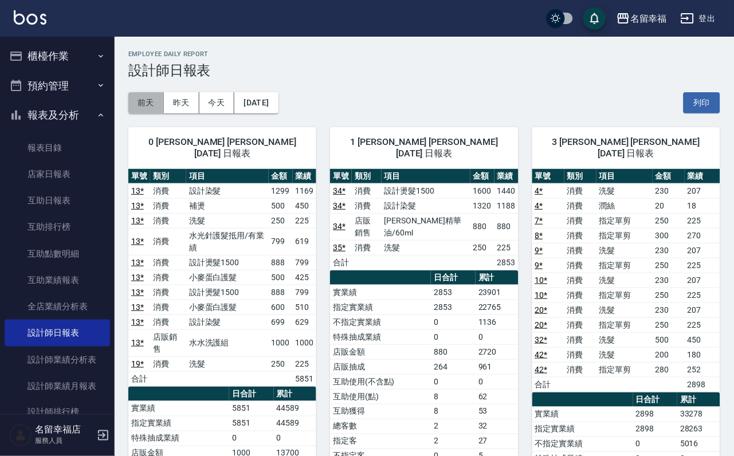
click at [147, 100] on button "前天" at bounding box center [146, 102] width 36 height 21
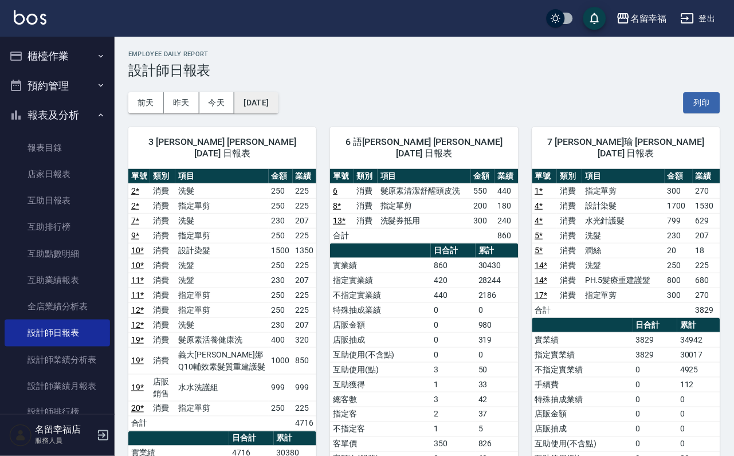
click at [278, 104] on button "[DATE]" at bounding box center [256, 102] width 44 height 21
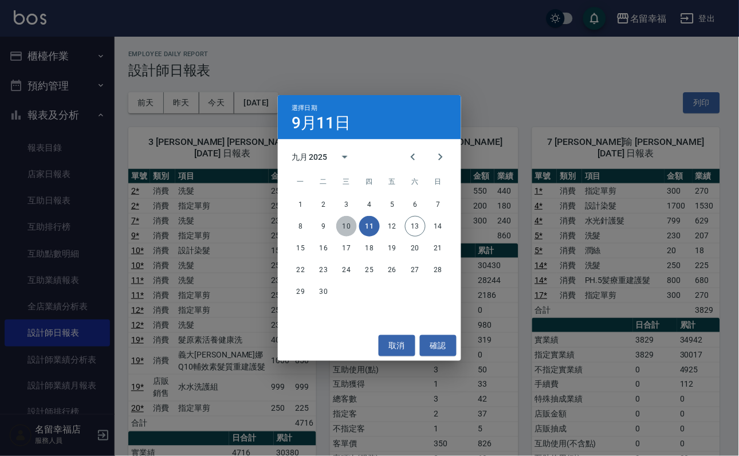
click at [346, 229] on button "10" at bounding box center [346, 226] width 21 height 21
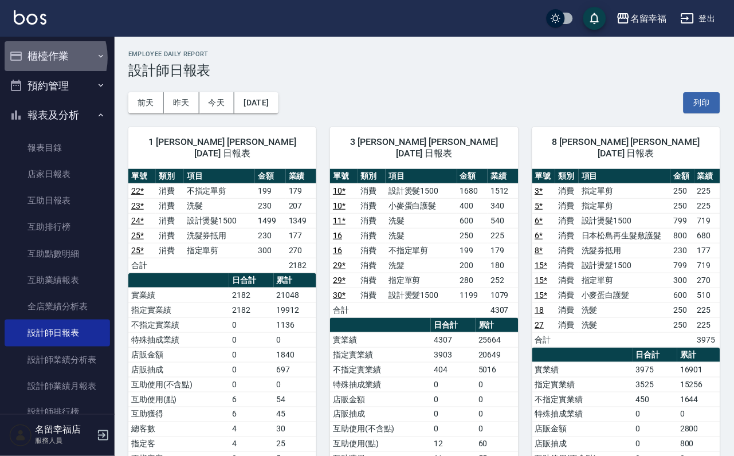
click at [41, 58] on button "櫃檯作業" at bounding box center [57, 56] width 105 height 30
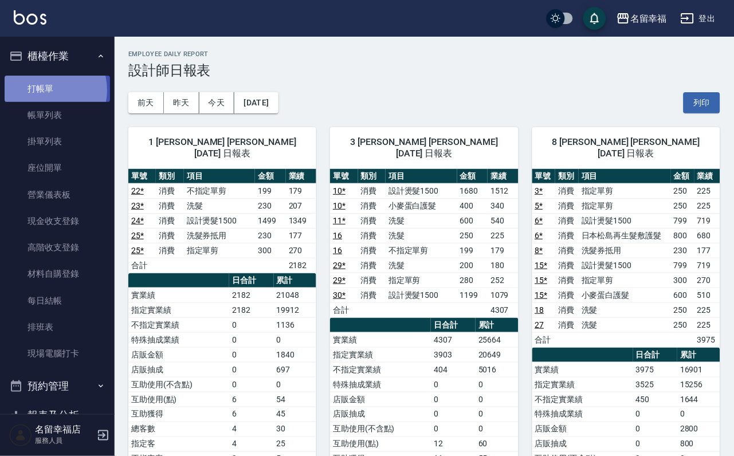
click at [46, 95] on link "打帳單" at bounding box center [57, 89] width 105 height 26
